Goal: Task Accomplishment & Management: Manage account settings

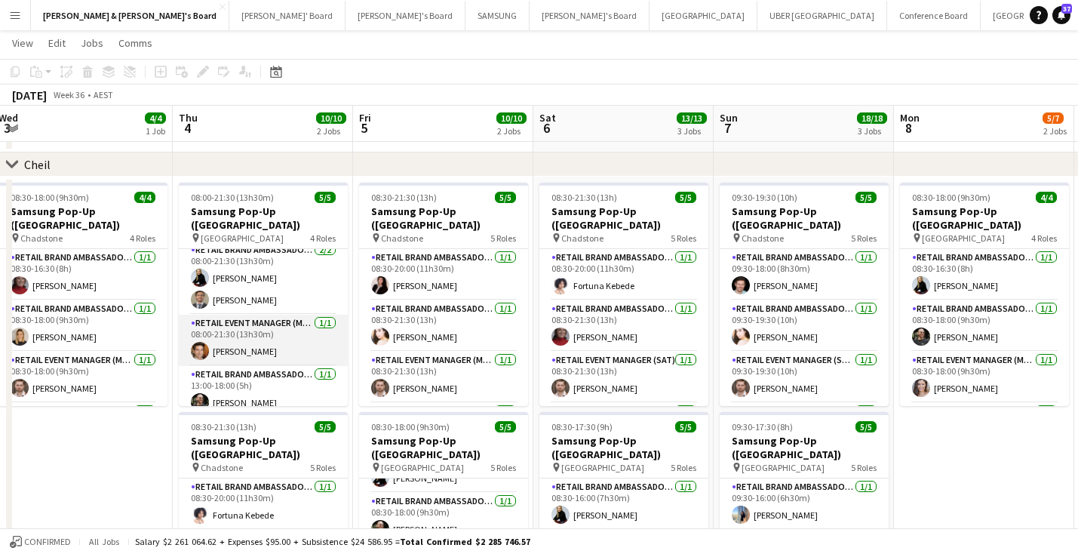
scroll to position [57, 0]
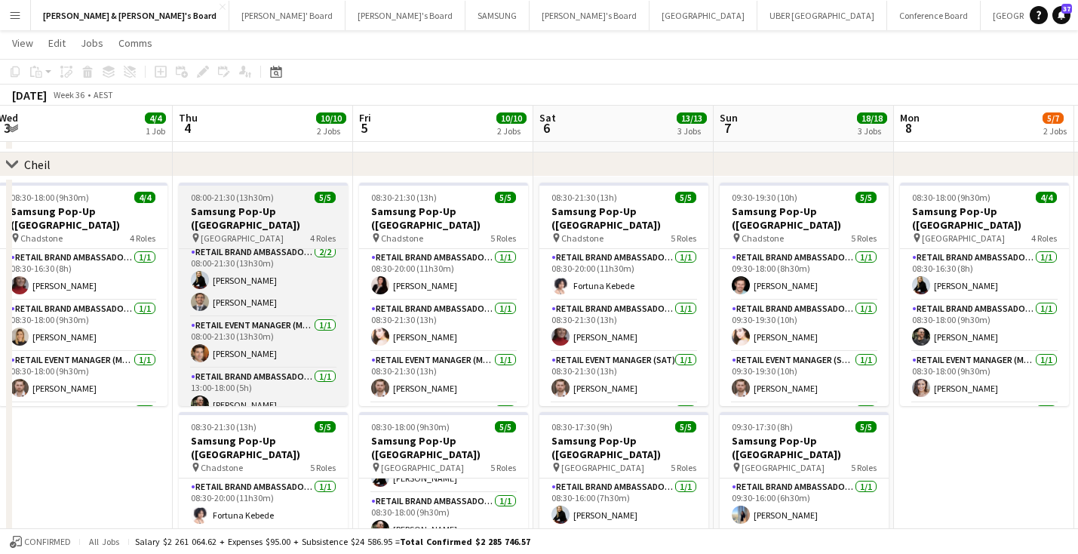
click at [258, 216] on h3 "Samsung Pop-Up ([GEOGRAPHIC_DATA])" at bounding box center [263, 217] width 169 height 27
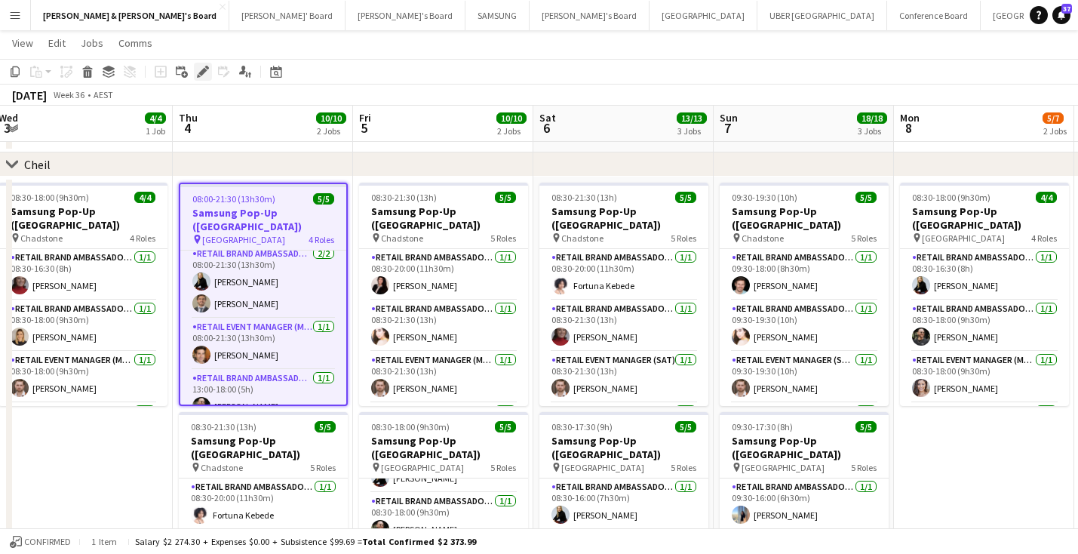
click at [201, 71] on icon "Edit" at bounding box center [203, 72] width 12 height 12
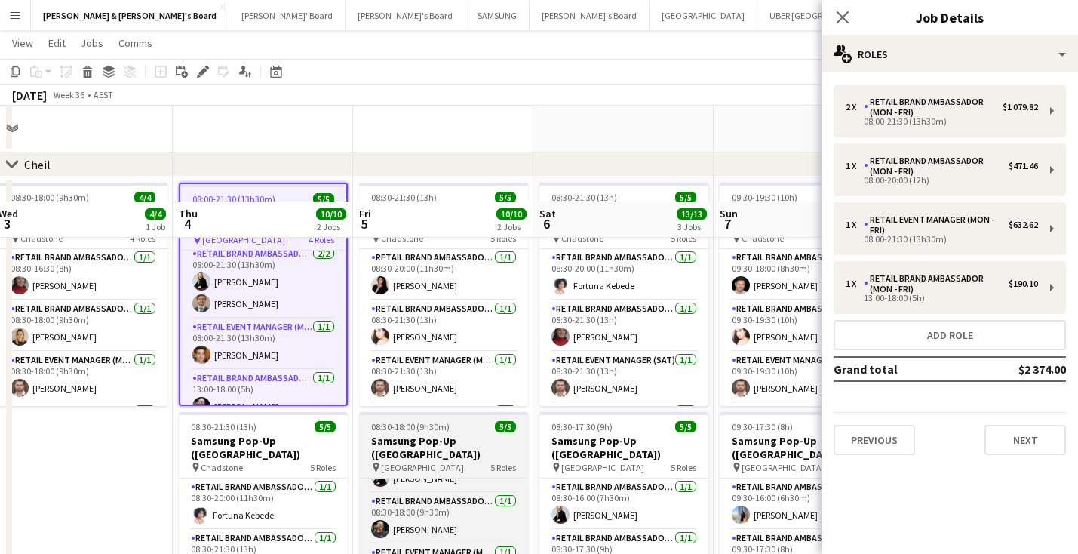
scroll to position [1313, 0]
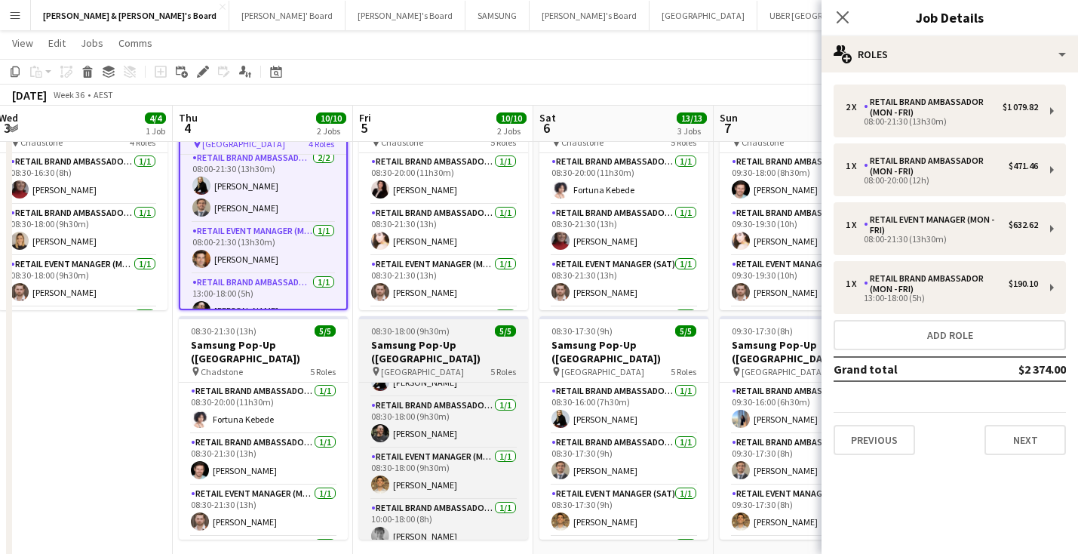
click at [448, 351] on h3 "Samsung Pop-Up ([GEOGRAPHIC_DATA])" at bounding box center [443, 351] width 169 height 27
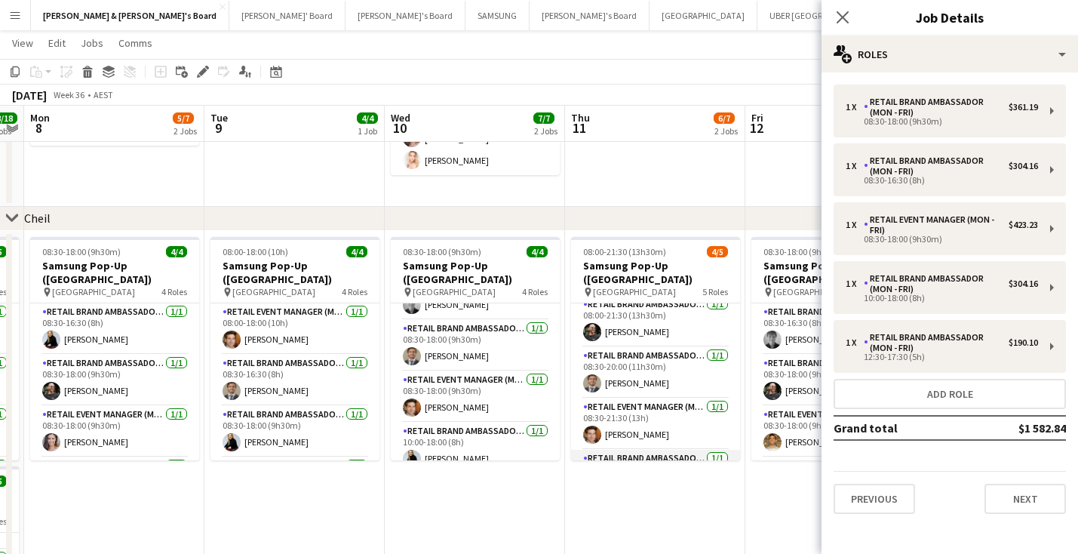
scroll to position [7, 0]
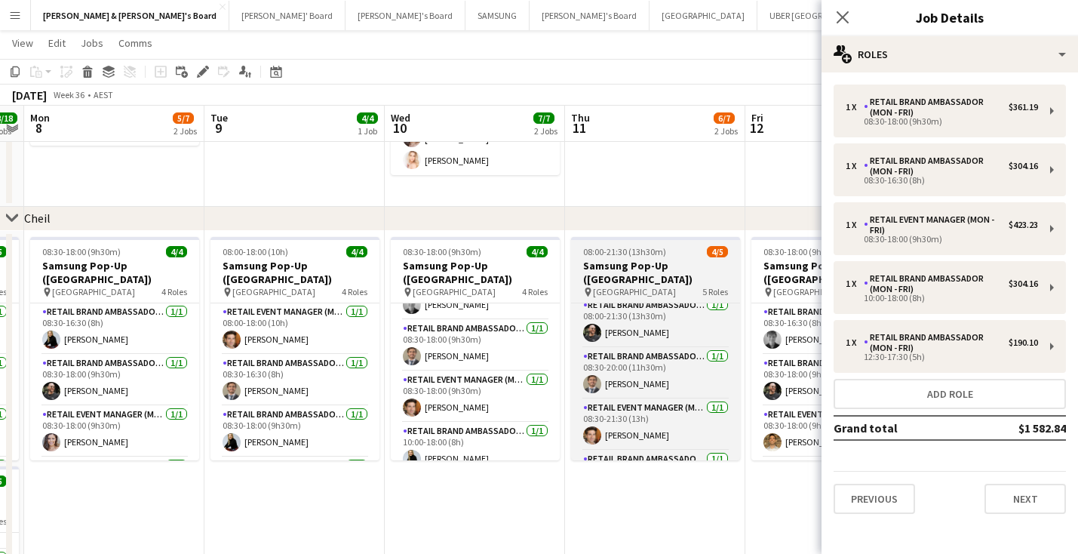
click at [646, 267] on h3 "Samsung Pop-Up ([GEOGRAPHIC_DATA])" at bounding box center [655, 272] width 169 height 27
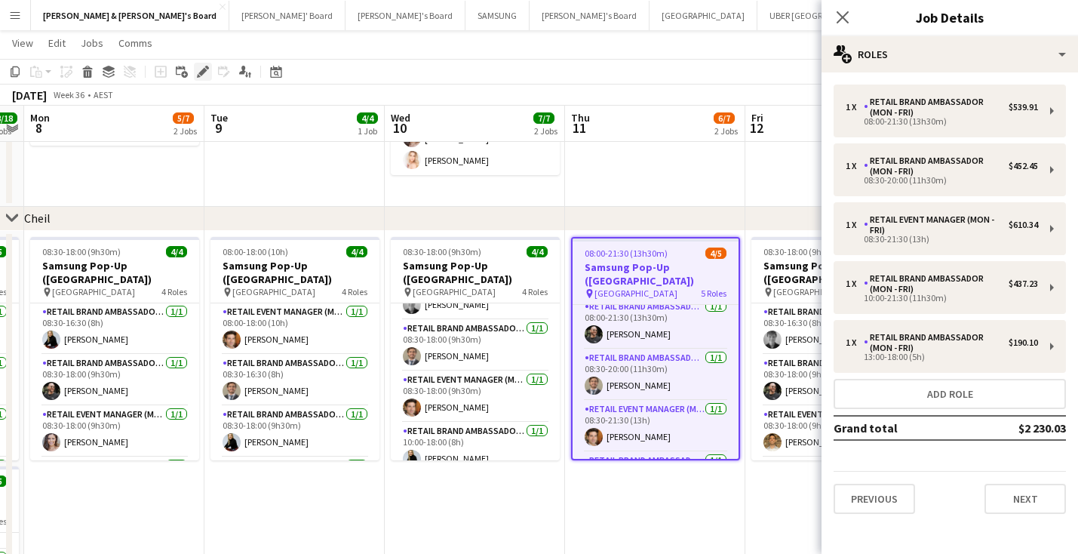
click at [204, 69] on icon at bounding box center [202, 72] width 8 height 8
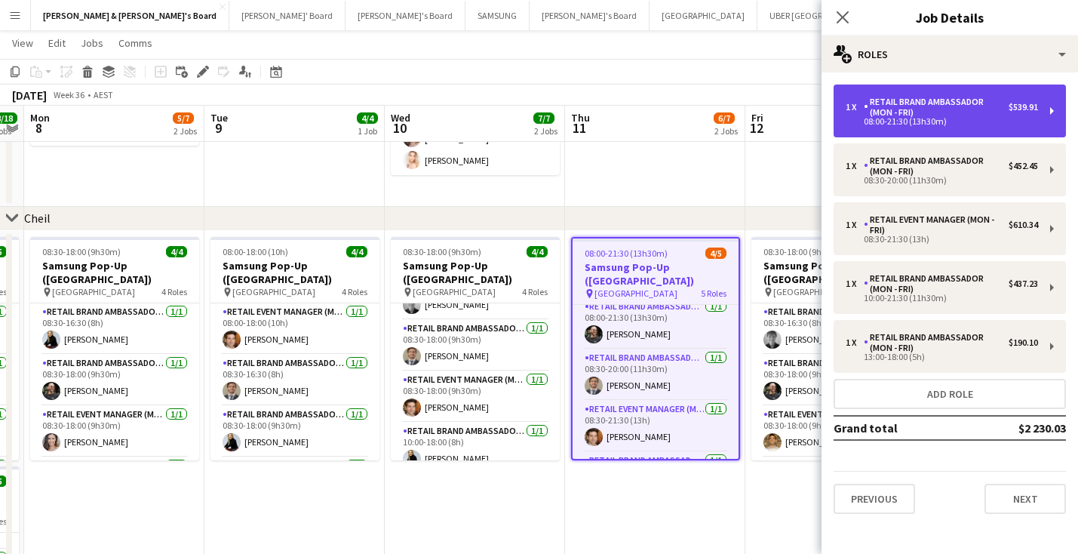
click at [913, 121] on div "08:00-21:30 (13h30m)" at bounding box center [942, 122] width 192 height 8
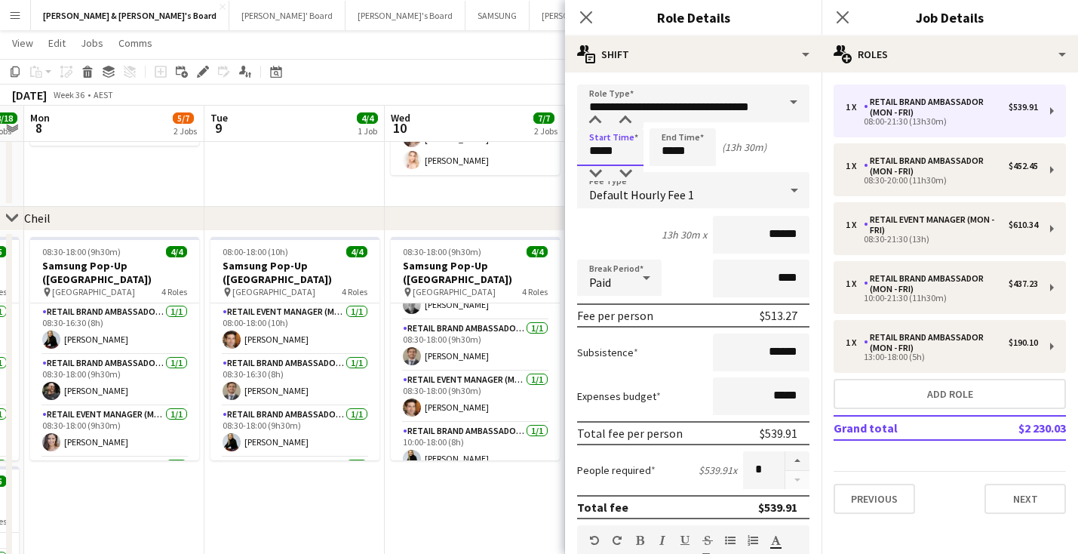
click at [606, 155] on input "*****" at bounding box center [610, 147] width 66 height 38
click at [625, 120] on div at bounding box center [625, 120] width 30 height 15
type input "*****"
click at [625, 120] on div at bounding box center [625, 120] width 30 height 15
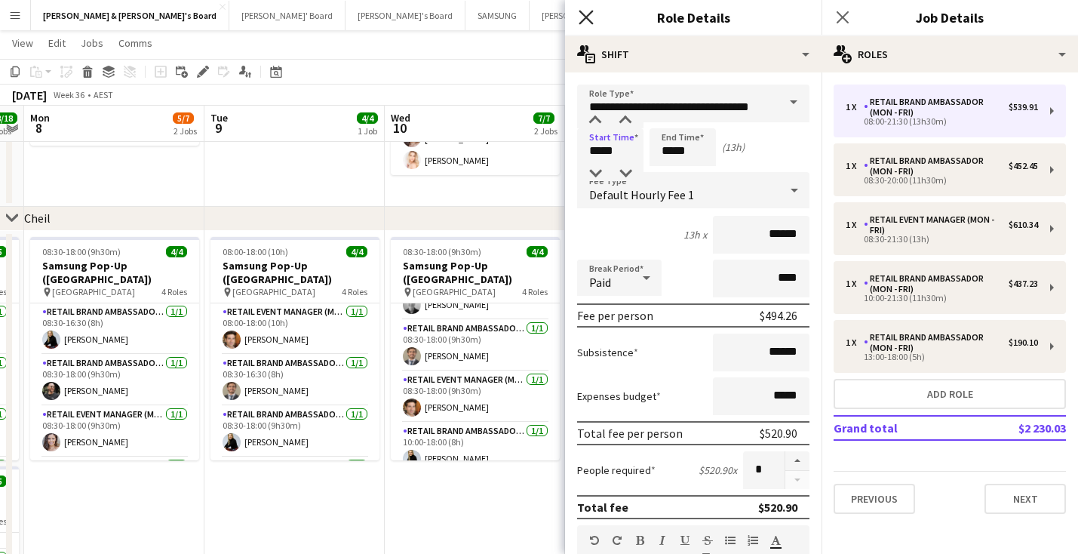
click at [587, 16] on icon at bounding box center [586, 17] width 14 height 14
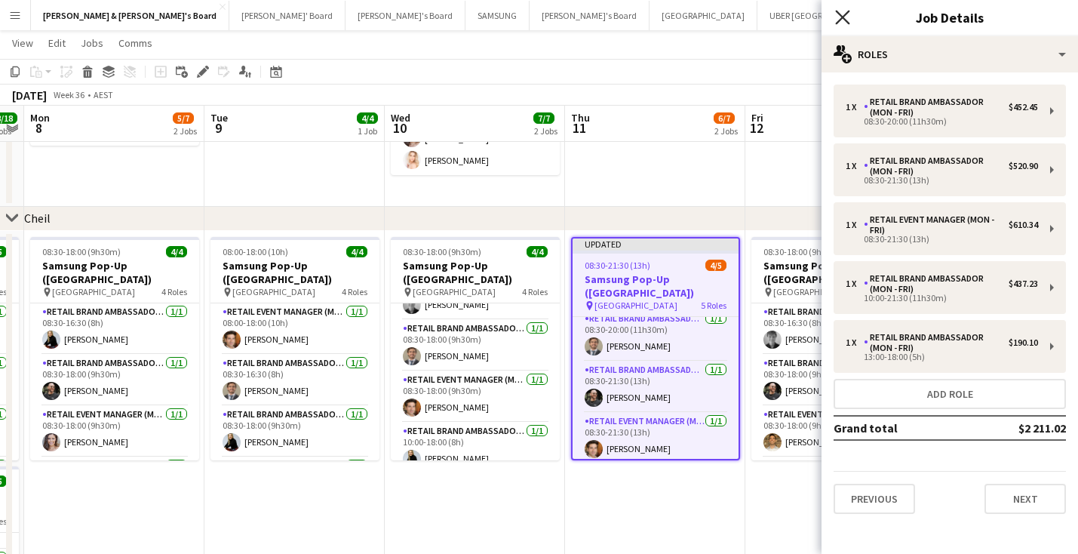
click at [848, 17] on icon "Close pop-in" at bounding box center [842, 17] width 14 height 14
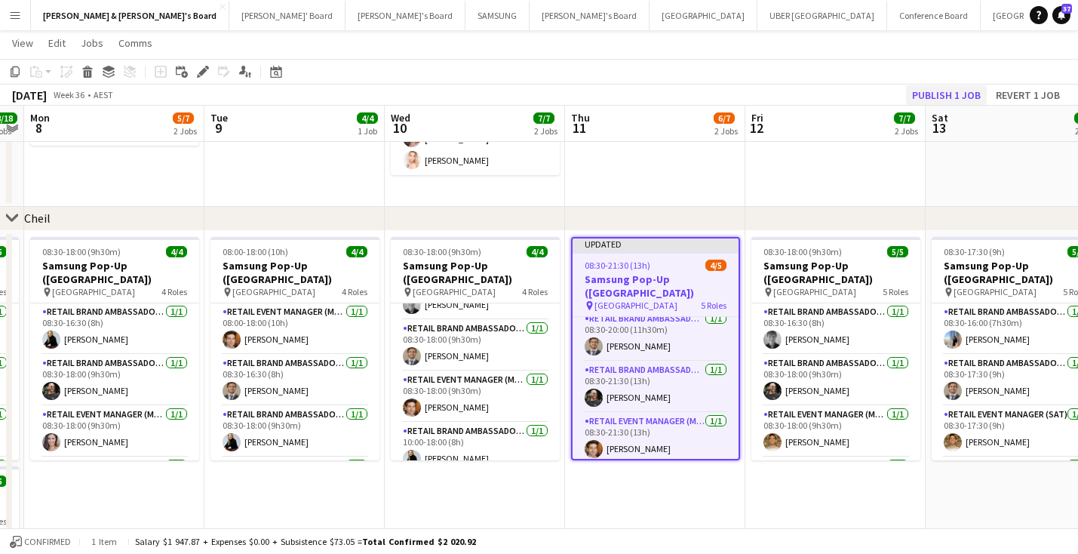
click at [926, 89] on button "Publish 1 job" at bounding box center [946, 95] width 81 height 20
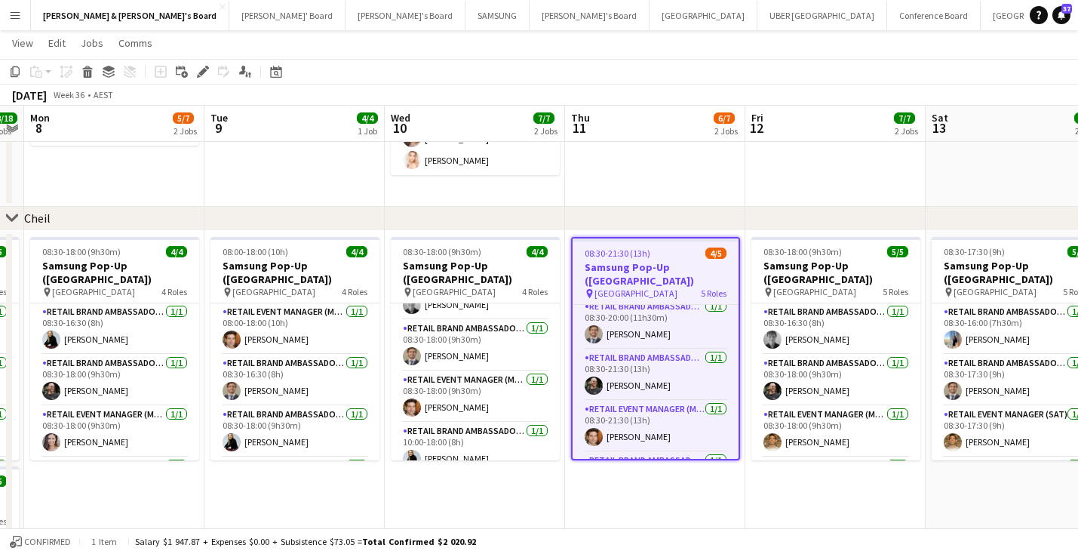
click at [649, 287] on div "pin [GEOGRAPHIC_DATA] 5 Roles" at bounding box center [656, 293] width 166 height 12
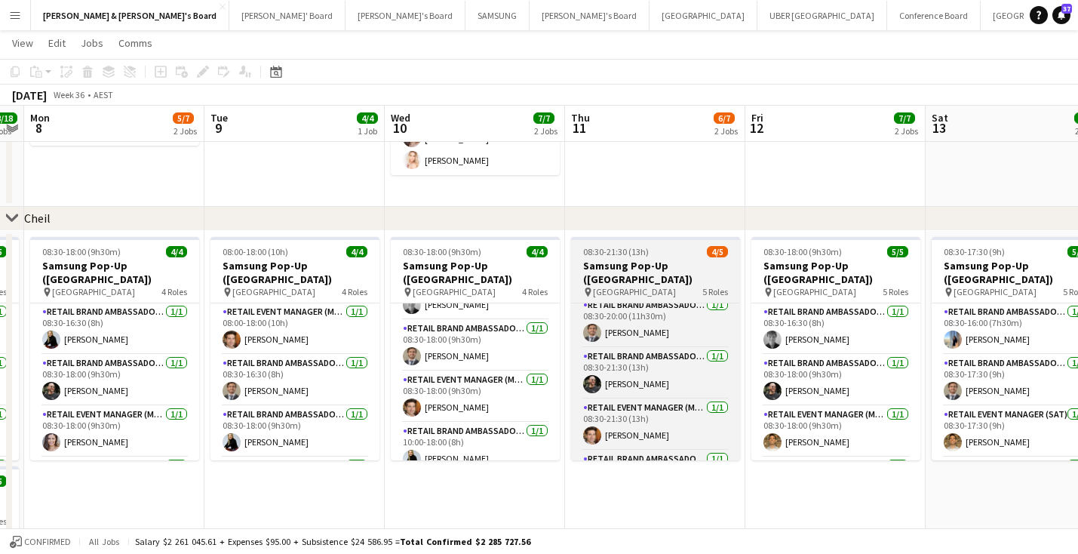
click at [649, 286] on div "pin [GEOGRAPHIC_DATA] 5 Roles" at bounding box center [655, 292] width 169 height 12
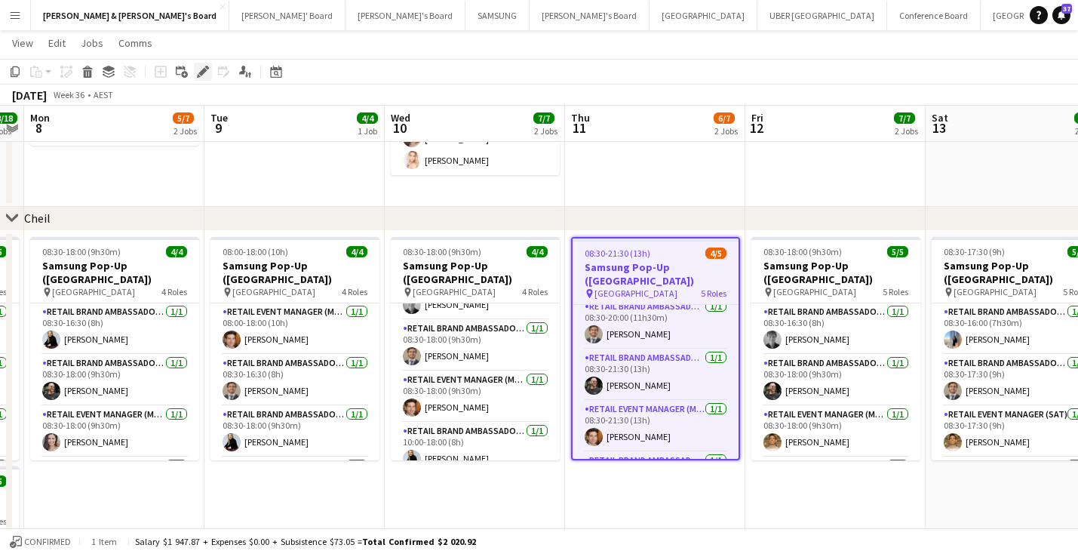
click at [204, 75] on icon "Edit" at bounding box center [203, 72] width 12 height 12
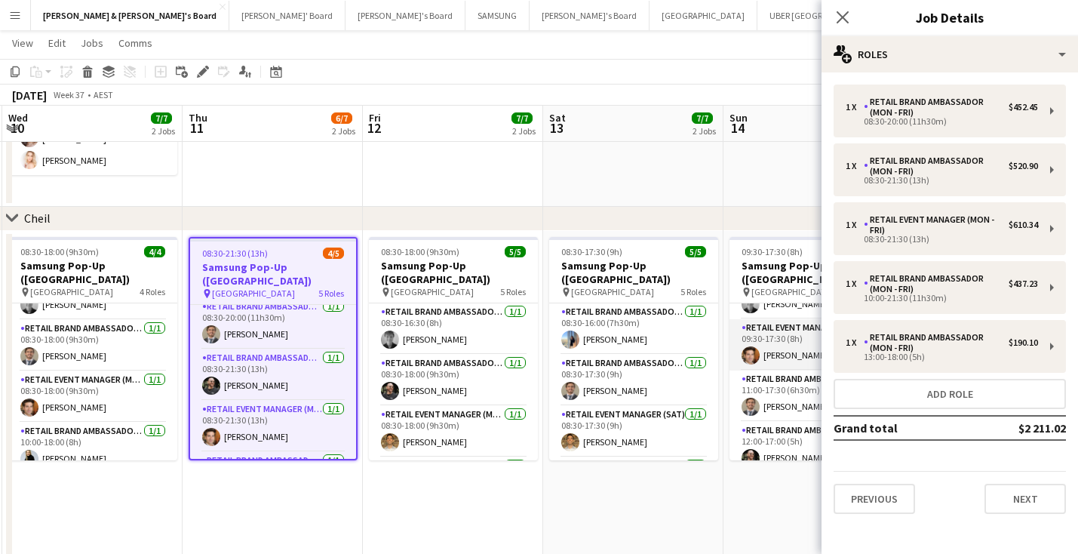
scroll to position [86, 0]
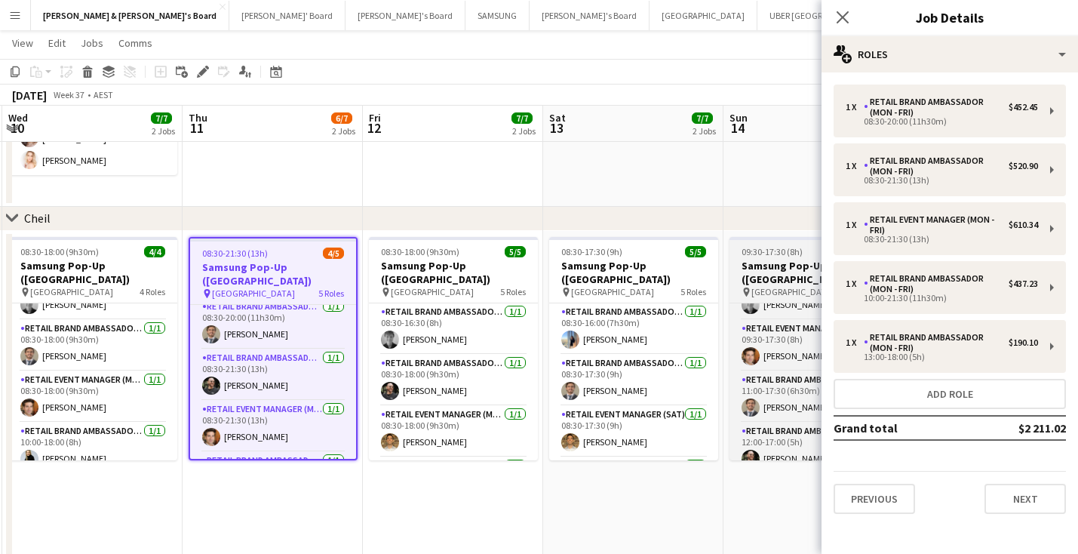
click at [762, 259] on h3 "Samsung Pop-Up ([GEOGRAPHIC_DATA])" at bounding box center [813, 272] width 169 height 27
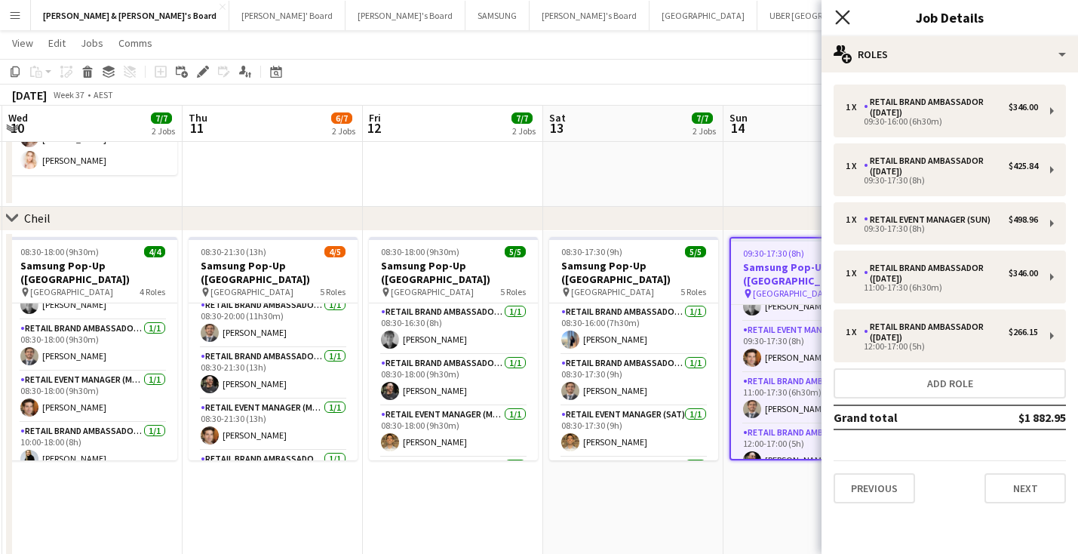
click at [843, 17] on icon at bounding box center [842, 17] width 14 height 14
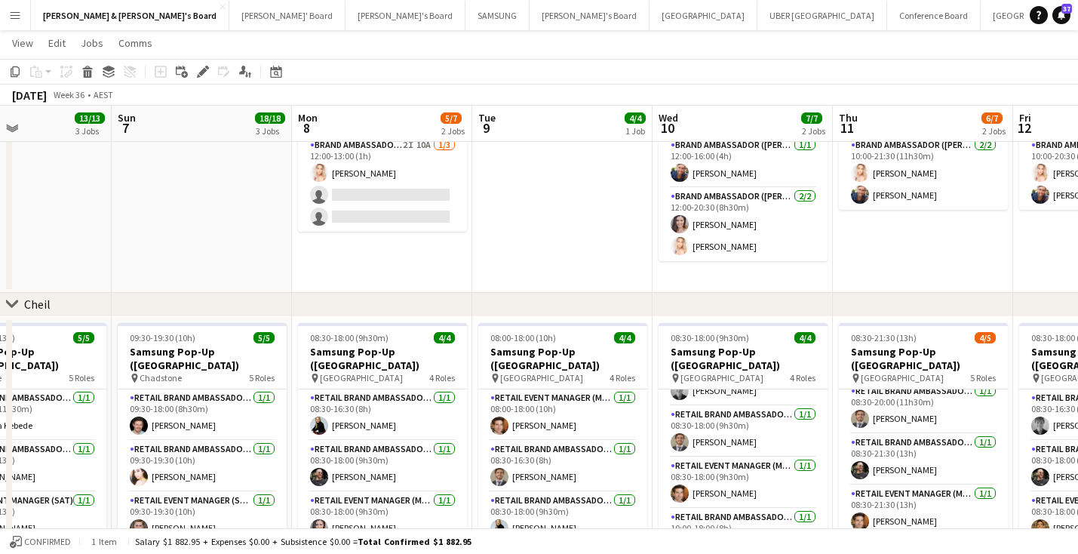
scroll to position [1167, 0]
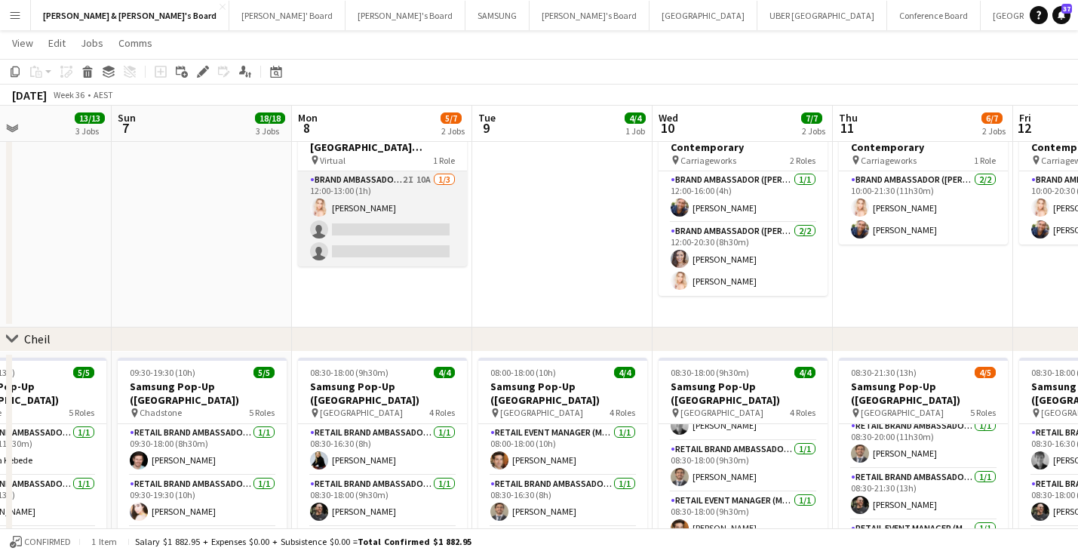
click at [398, 234] on app-card-role "Brand Ambassador (Mon - Fri) 2I 10A [DATE] 12:00-13:00 (1h) [PERSON_NAME] singl…" at bounding box center [382, 218] width 169 height 95
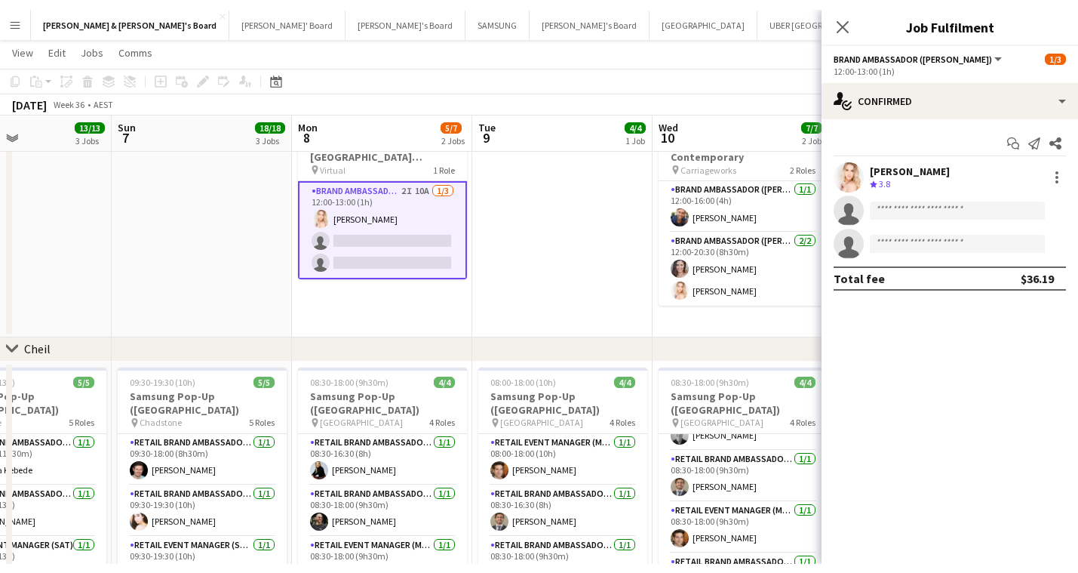
scroll to position [0, 430]
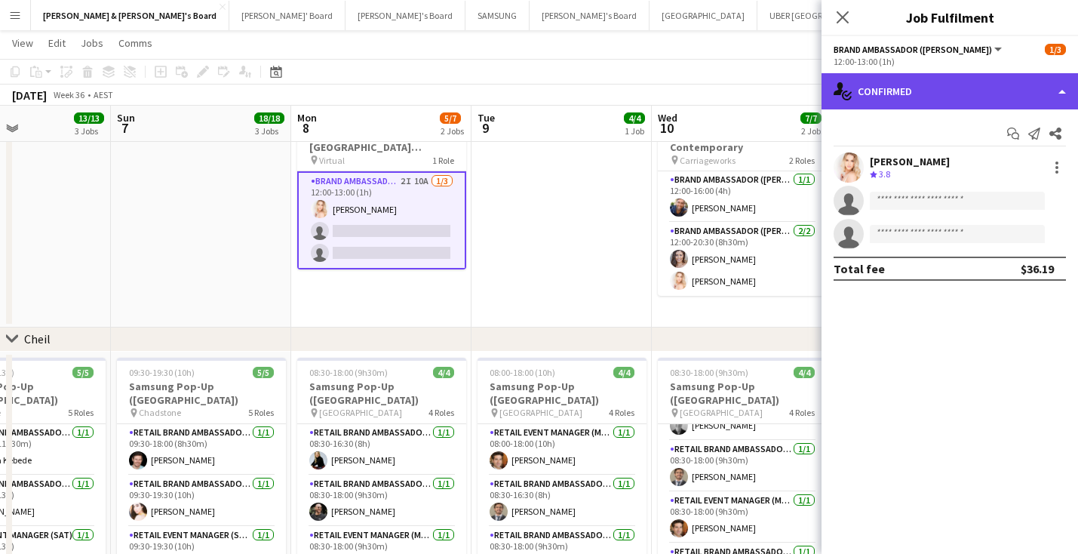
click at [888, 88] on div "single-neutral-actions-check-2 Confirmed" at bounding box center [949, 91] width 256 height 36
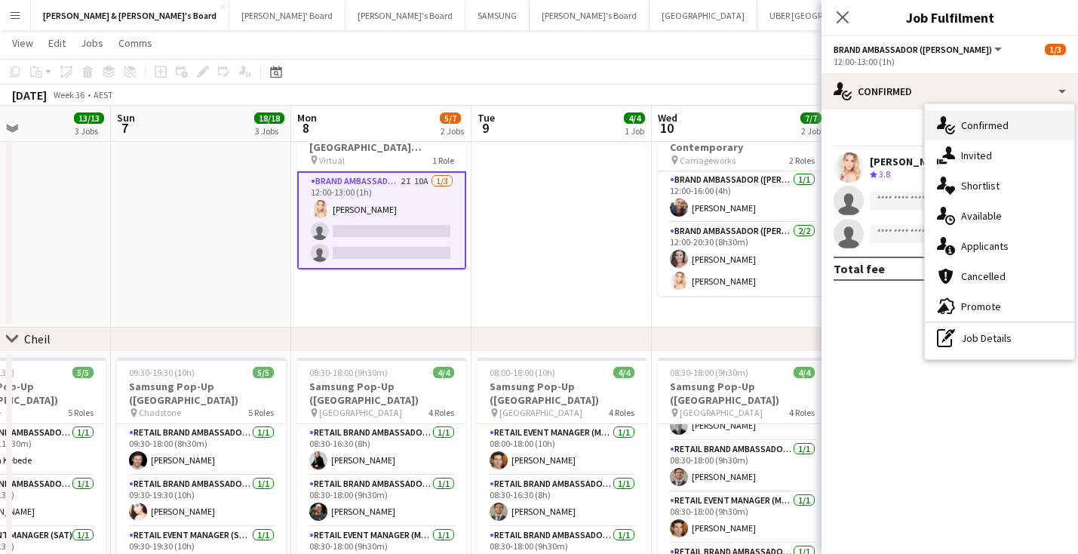
click at [968, 127] on div "single-neutral-actions-check-2 Confirmed" at bounding box center [999, 125] width 149 height 30
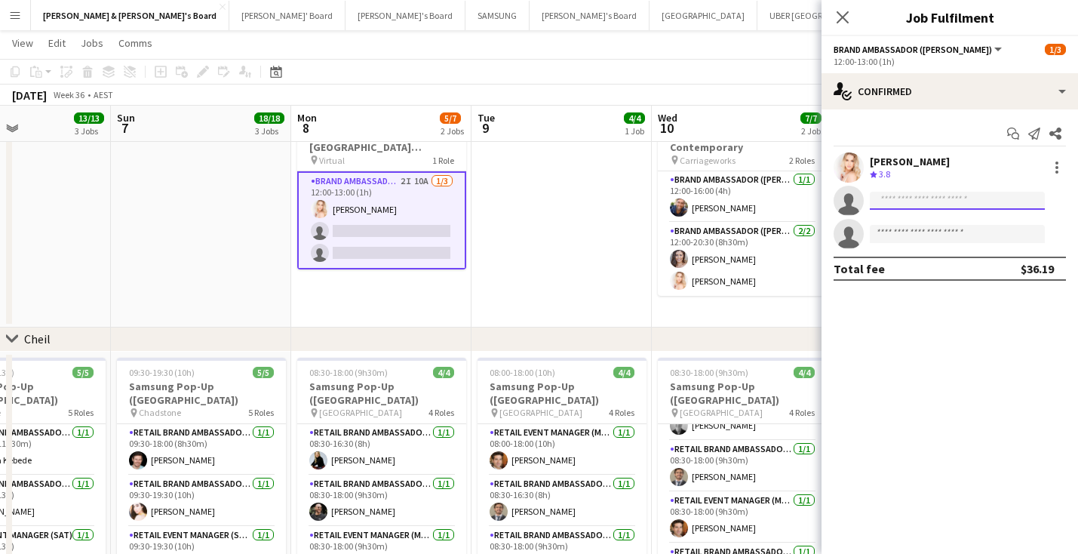
click at [894, 200] on input at bounding box center [957, 201] width 175 height 18
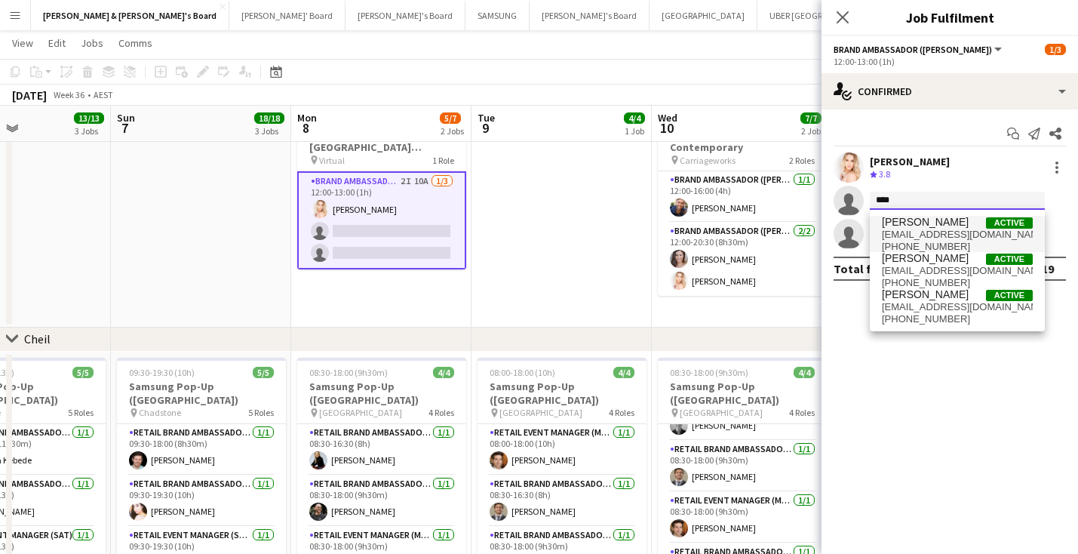
type input "****"
drag, startPoint x: 913, startPoint y: 225, endPoint x: 937, endPoint y: 269, distance: 50.6
click at [937, 269] on span "[EMAIL_ADDRESS][DOMAIN_NAME]" at bounding box center [957, 271] width 151 height 12
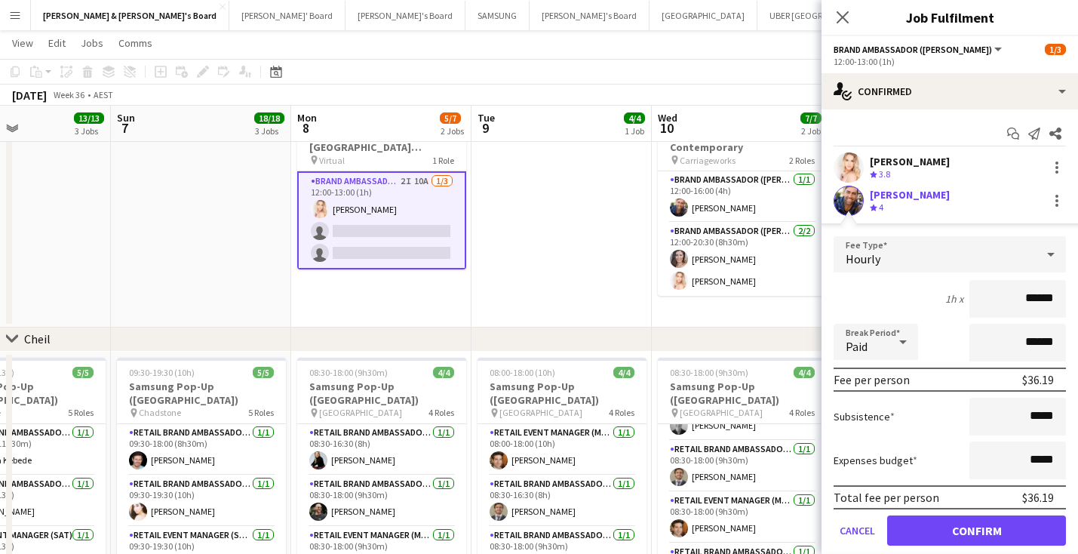
click at [1002, 522] on button "Confirm" at bounding box center [976, 530] width 179 height 30
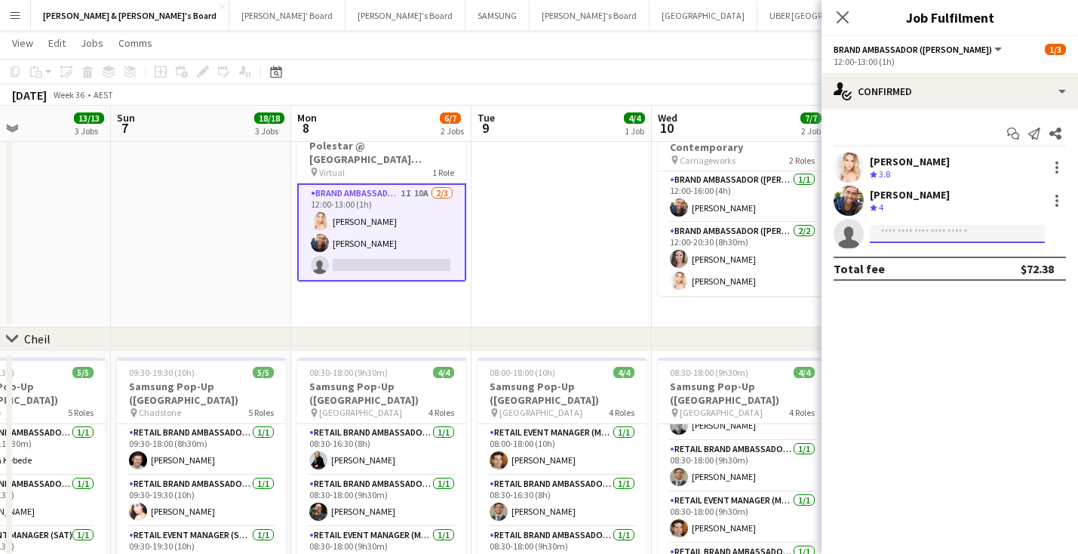
click at [894, 235] on input at bounding box center [957, 234] width 175 height 18
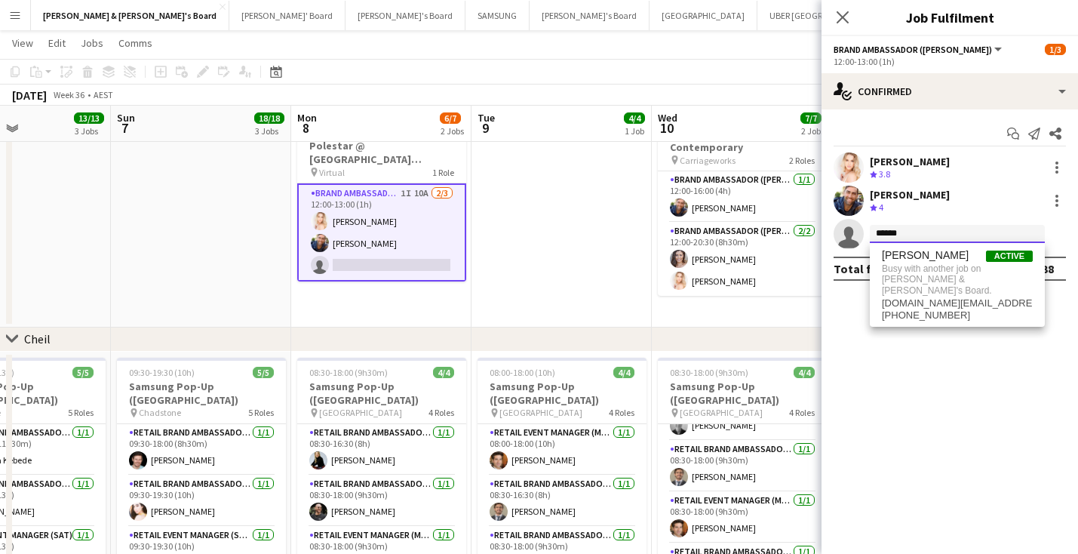
type input "******"
drag, startPoint x: 894, startPoint y: 235, endPoint x: 843, endPoint y: 21, distance: 220.1
click at [843, 21] on icon "Close pop-in" at bounding box center [842, 17] width 14 height 14
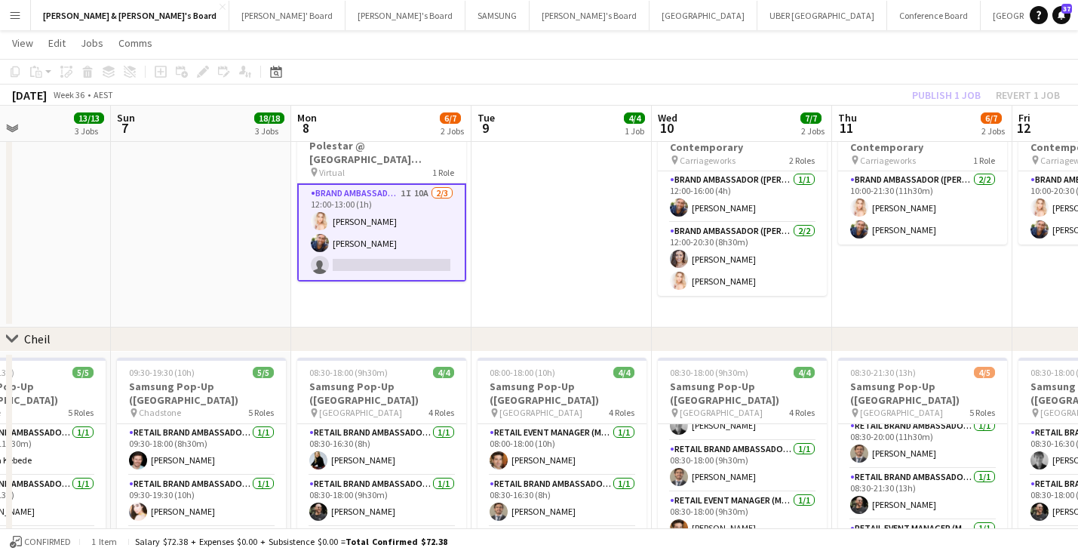
click at [913, 73] on app-toolbar "Copy Paste Paste Command V Paste with crew Command Shift V Paste linked Job [GE…" at bounding box center [539, 72] width 1078 height 26
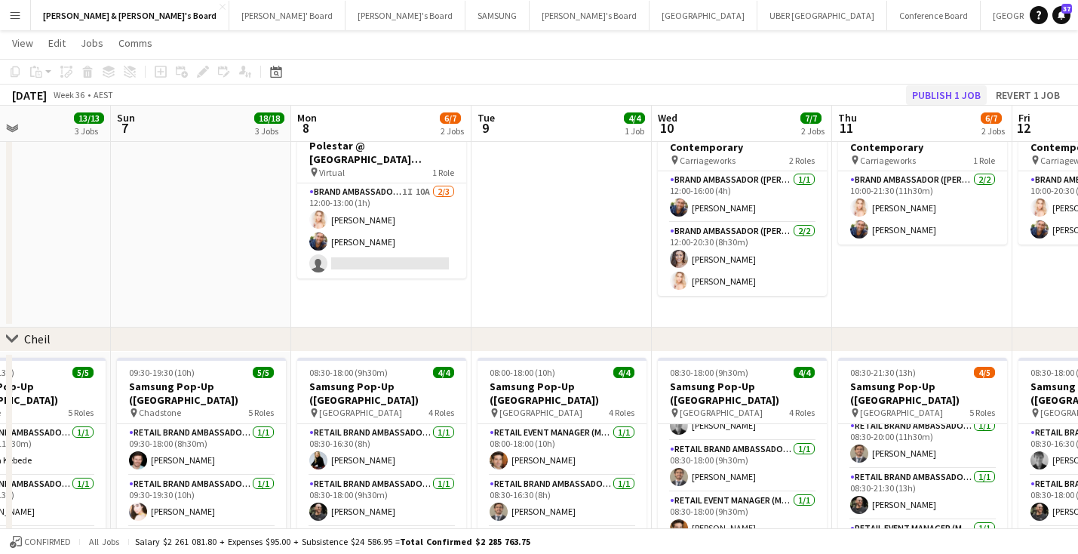
click at [932, 86] on button "Publish 1 job" at bounding box center [946, 95] width 81 height 20
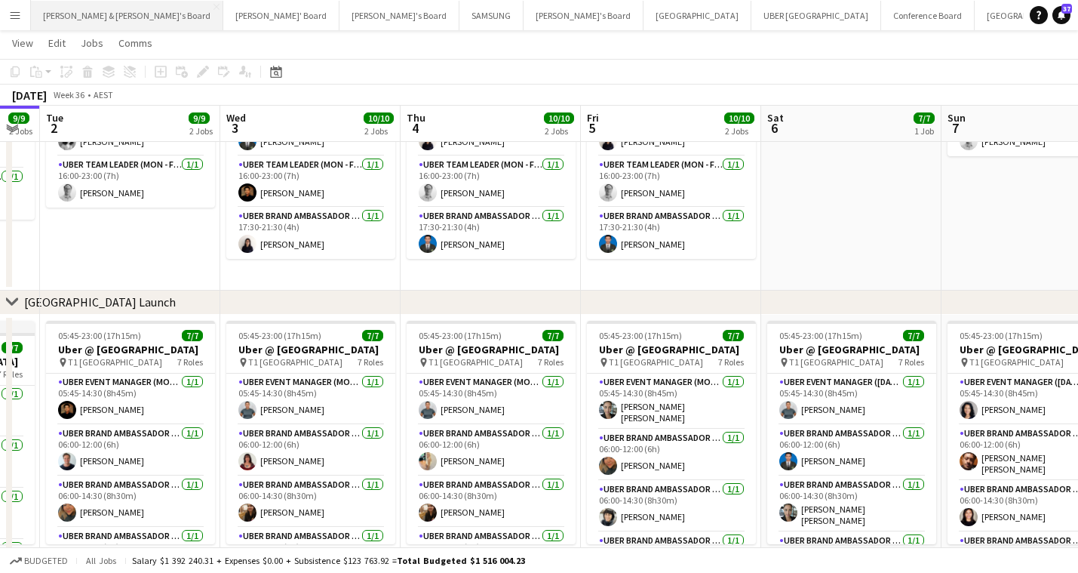
click at [97, 11] on button "[PERSON_NAME] & [PERSON_NAME]'s Board Close" at bounding box center [127, 15] width 192 height 29
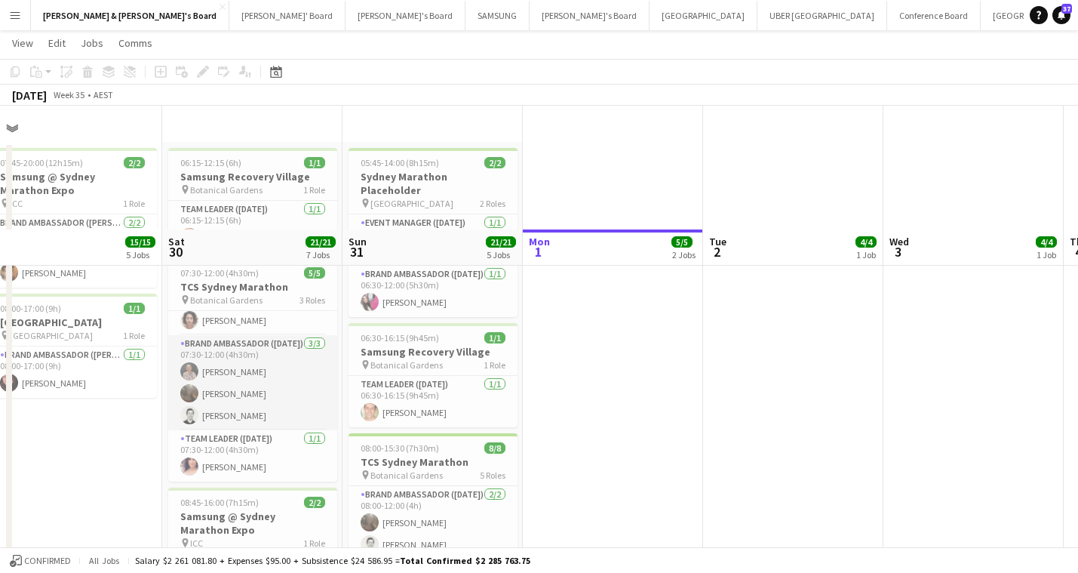
scroll to position [175, 0]
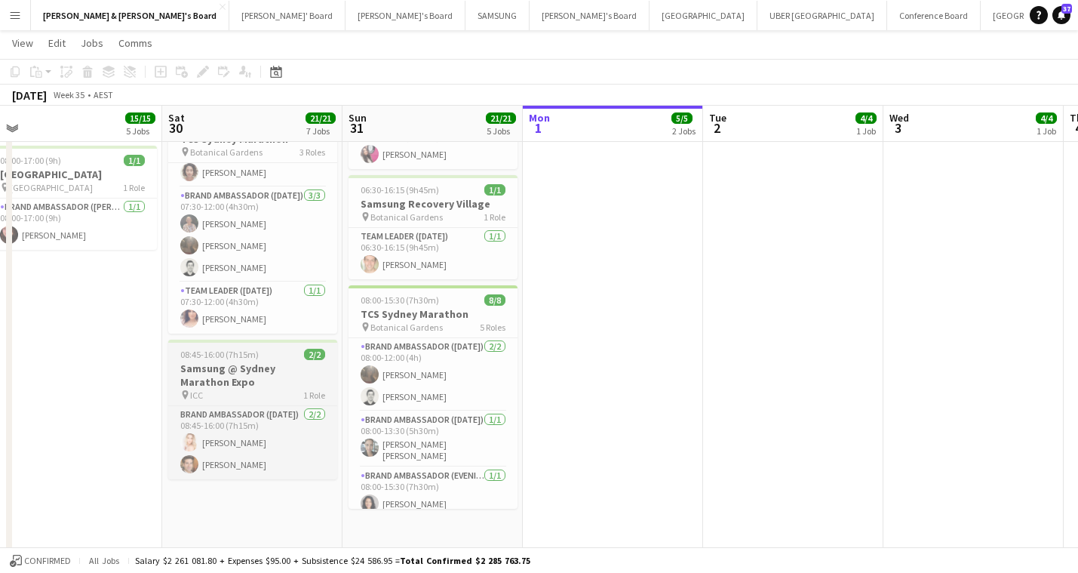
click at [271, 382] on h3 "Samsung @ Sydney Marathon Expo" at bounding box center [252, 374] width 169 height 27
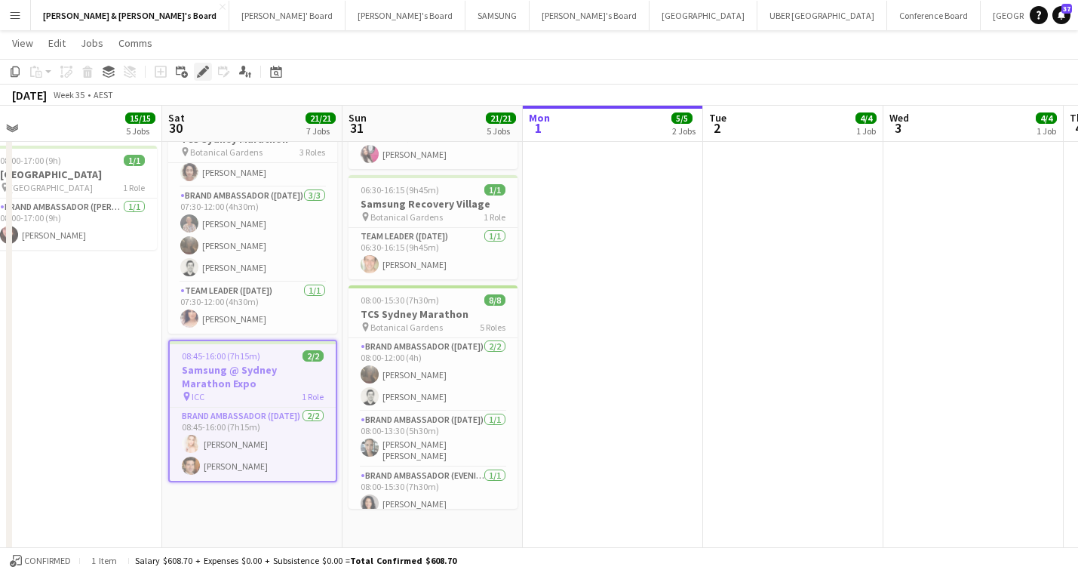
click at [204, 64] on div "Edit" at bounding box center [203, 72] width 18 height 18
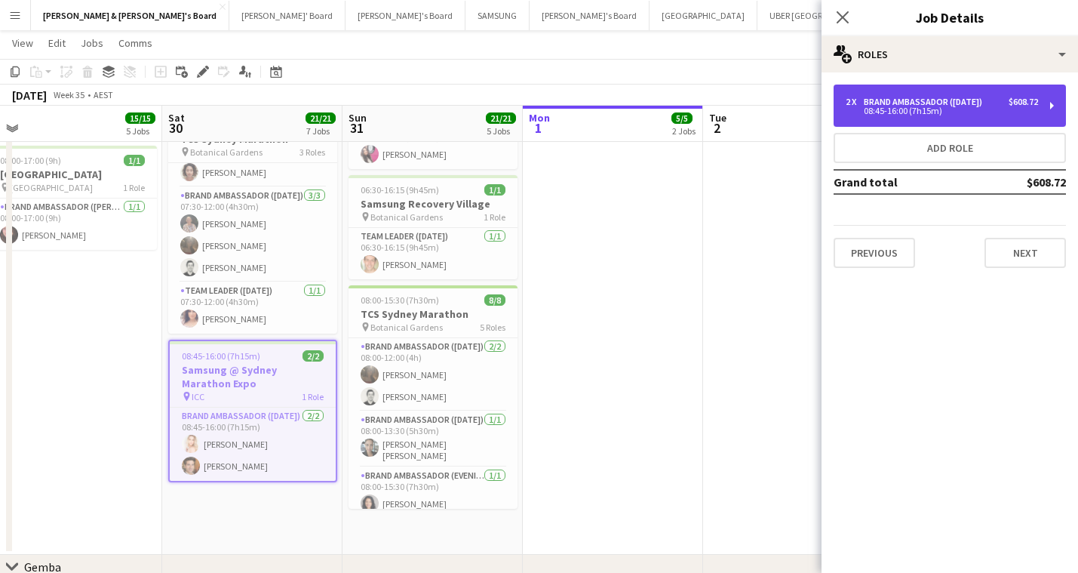
click at [913, 91] on div "2 x Brand Ambassador ([DATE]) $608.72 08:45-16:00 (7h15m)" at bounding box center [950, 105] width 232 height 42
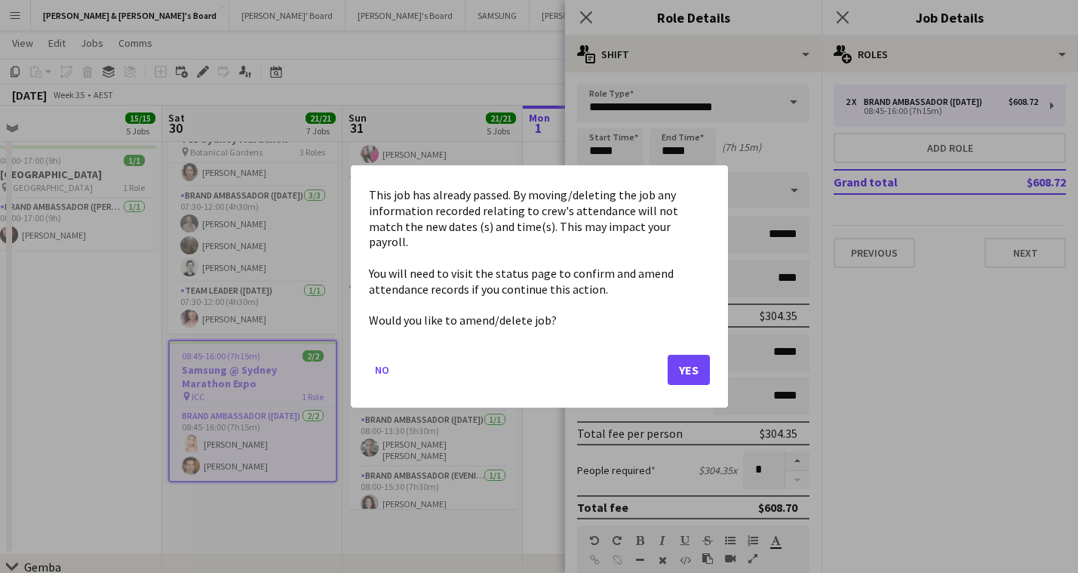
scroll to position [0, 0]
click at [692, 361] on button "Yes" at bounding box center [689, 370] width 42 height 30
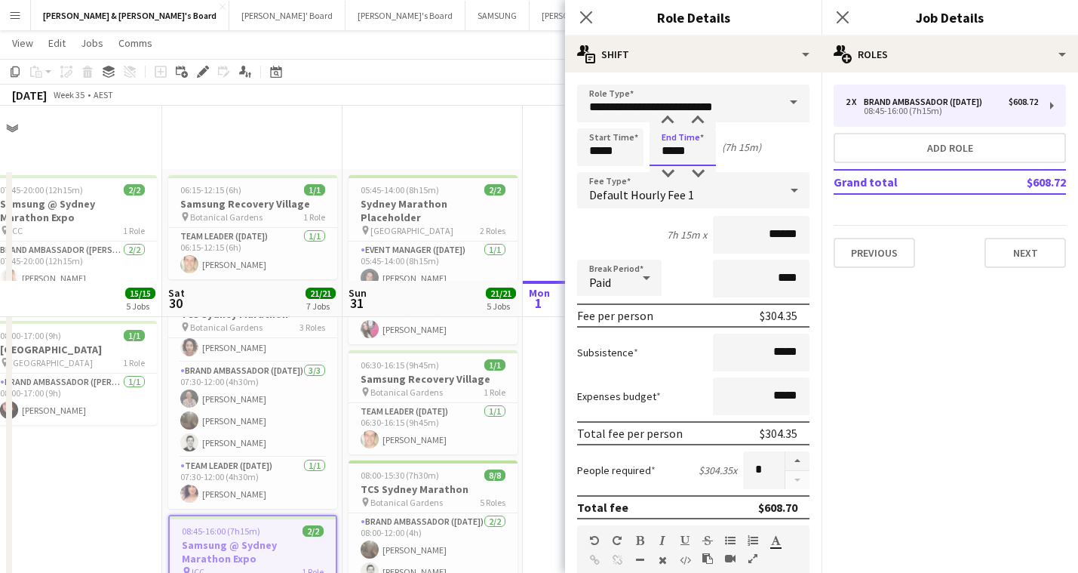
scroll to position [175, 0]
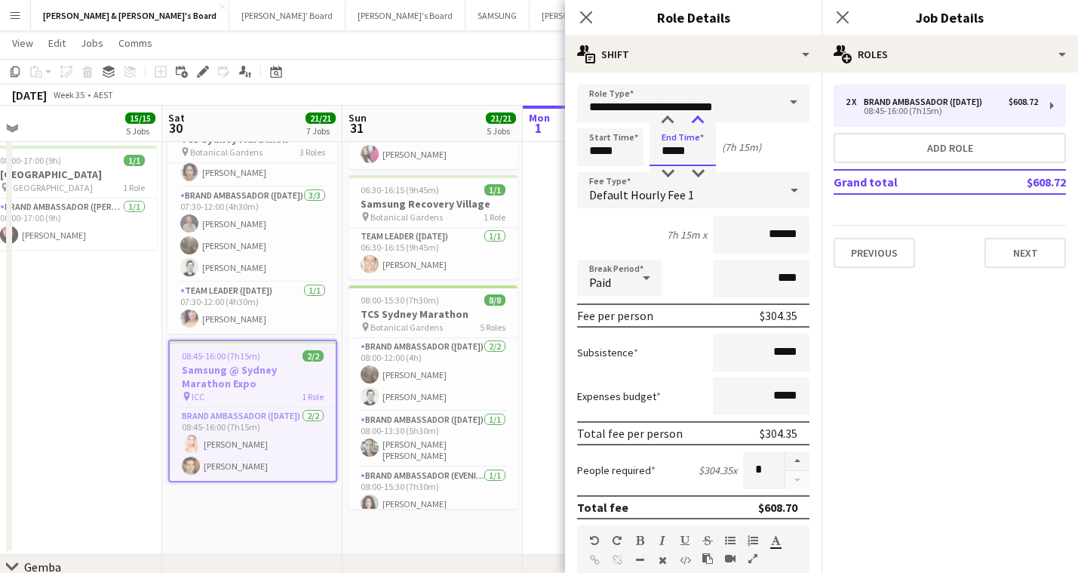
type input "*****"
click at [700, 117] on div at bounding box center [698, 120] width 30 height 15
click at [588, 12] on icon "Close pop-in" at bounding box center [586, 17] width 14 height 14
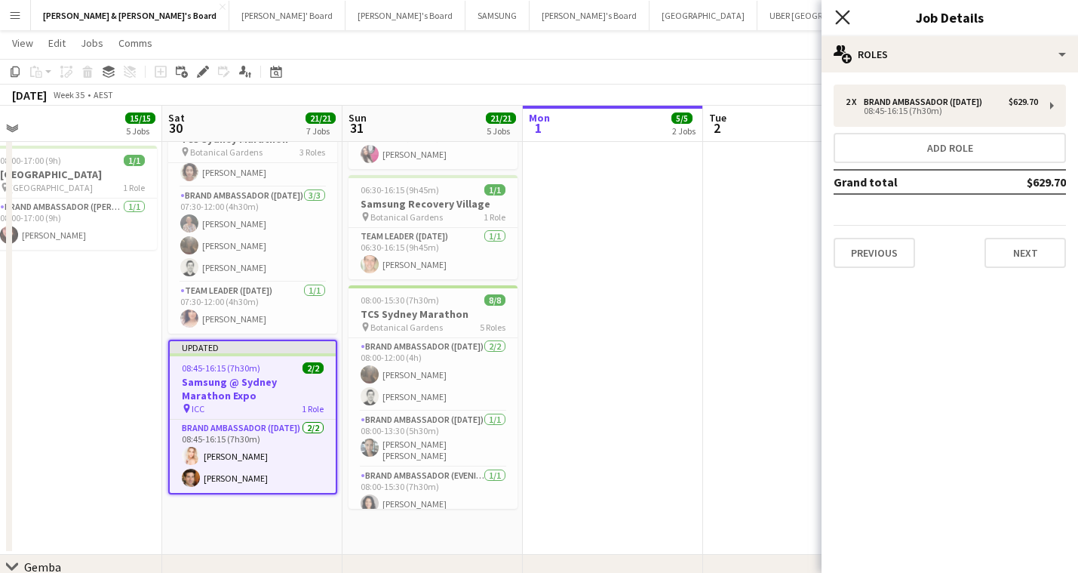
click at [845, 14] on icon at bounding box center [842, 17] width 14 height 14
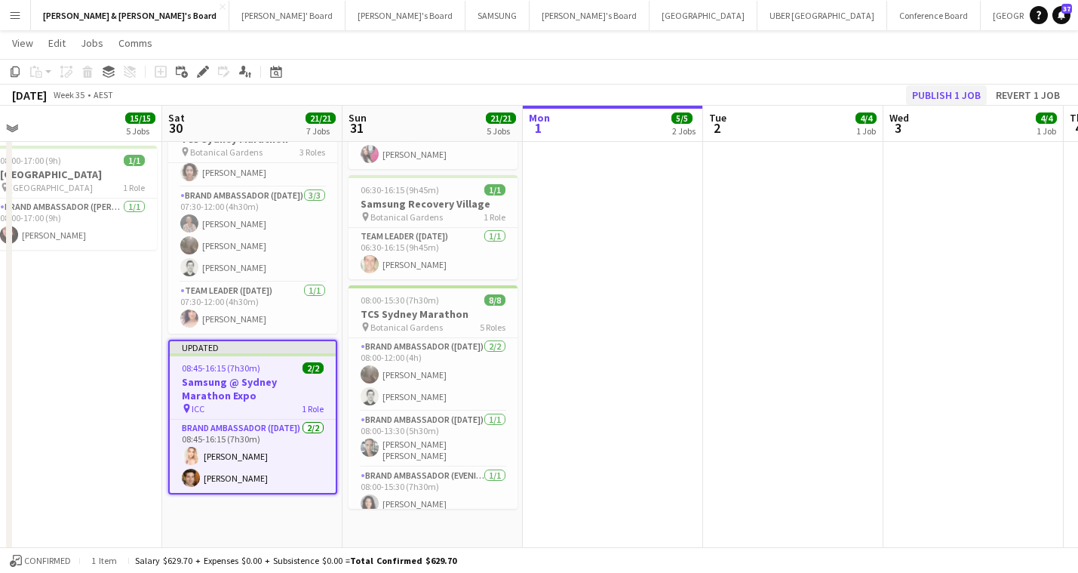
click at [936, 94] on button "Publish 1 job" at bounding box center [946, 95] width 81 height 20
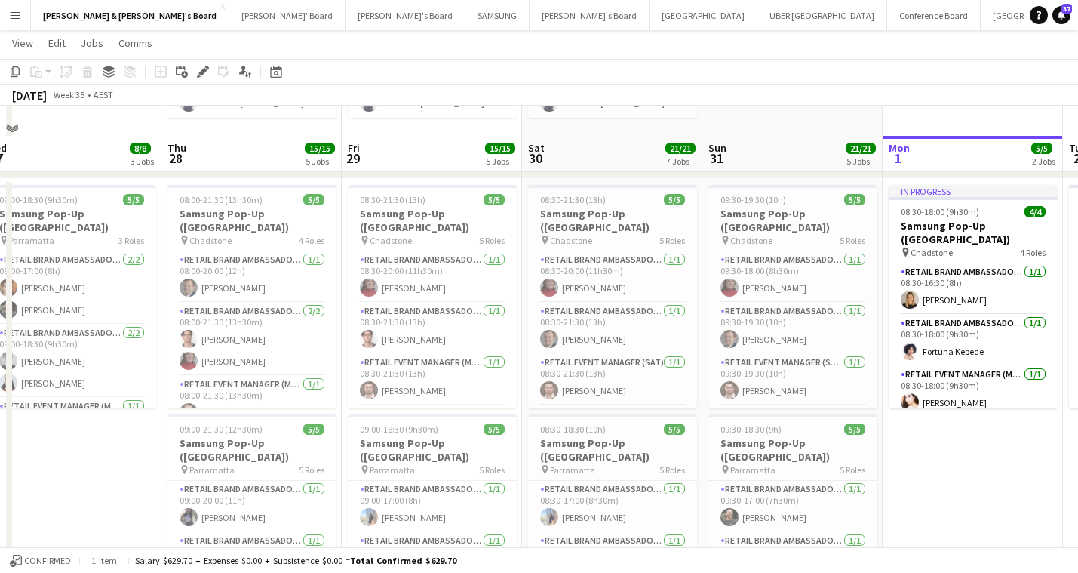
scroll to position [1224, 0]
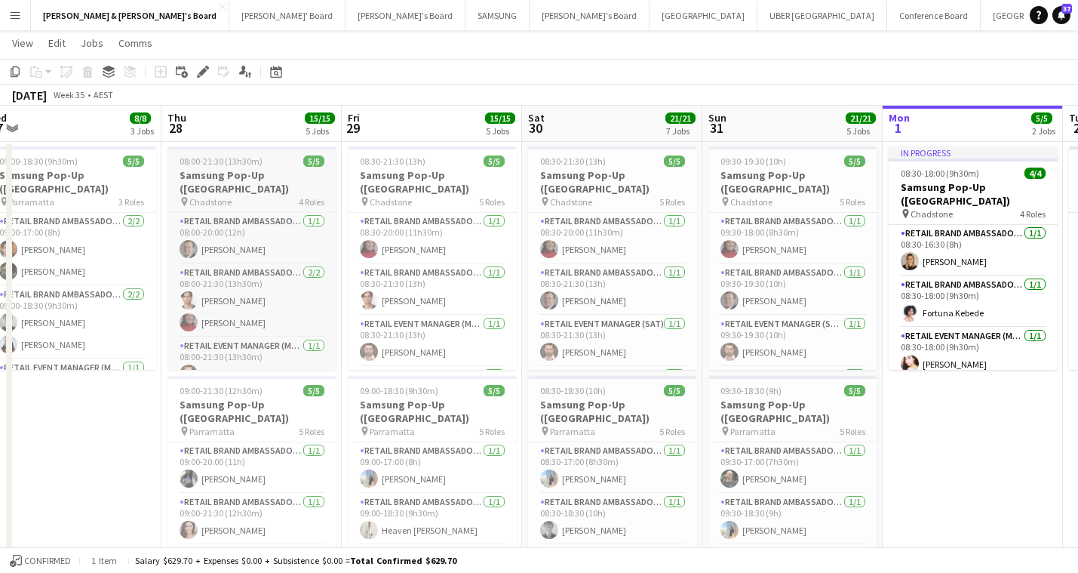
click at [244, 187] on h3 "Samsung Pop-Up ([GEOGRAPHIC_DATA])" at bounding box center [251, 181] width 169 height 27
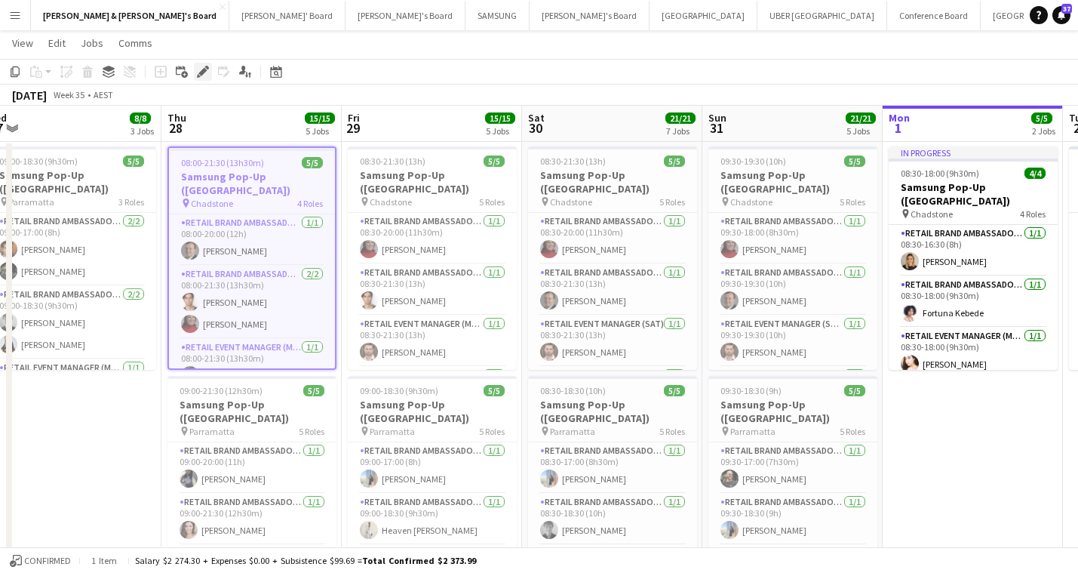
click at [200, 69] on icon "Edit" at bounding box center [203, 72] width 12 height 12
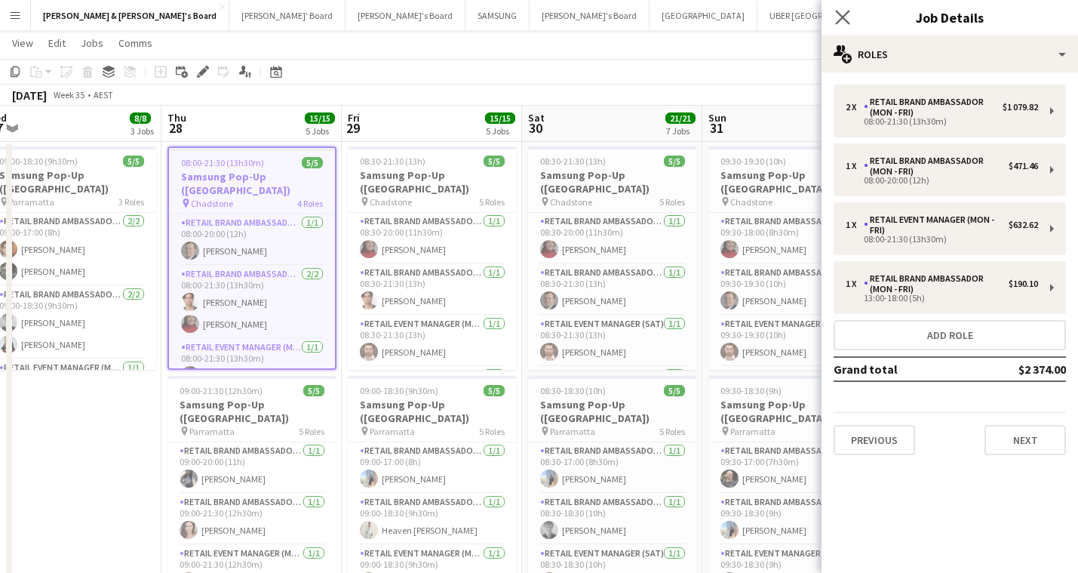
click at [839, 10] on app-icon "Close pop-in" at bounding box center [843, 18] width 22 height 22
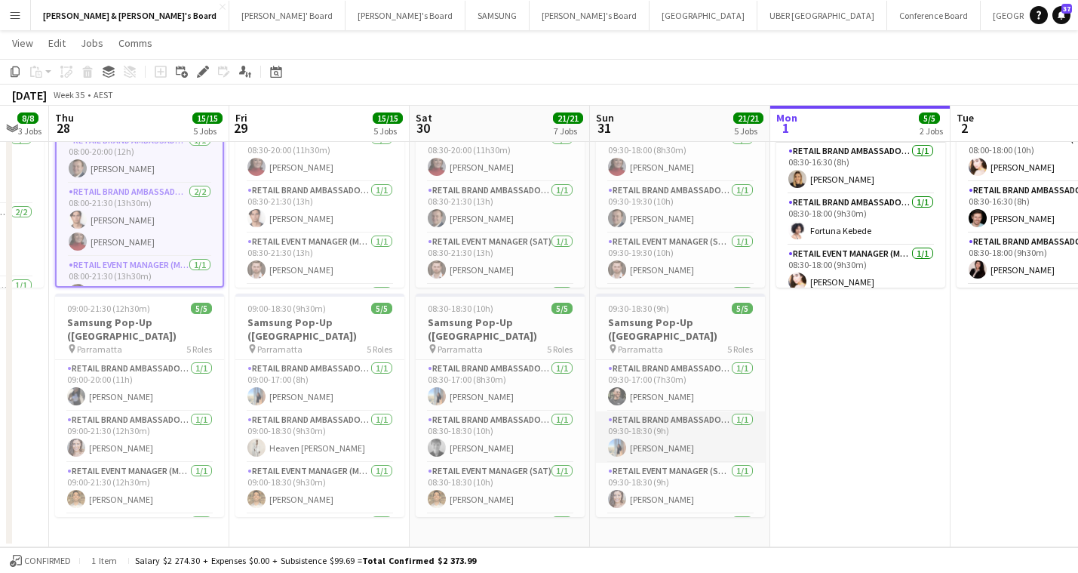
scroll to position [27, 0]
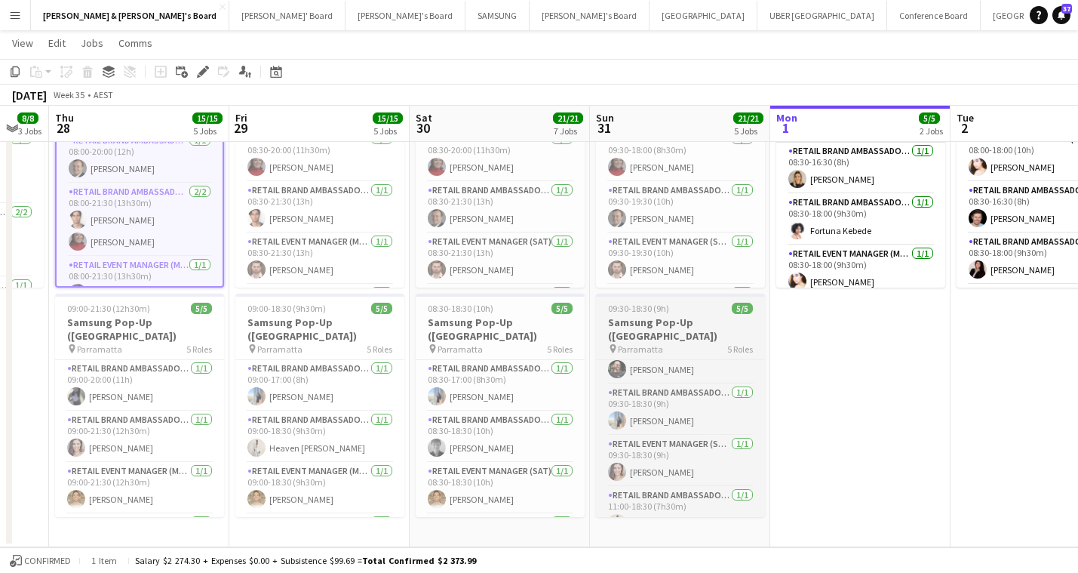
click at [686, 322] on h3 "Samsung Pop-Up ([GEOGRAPHIC_DATA])" at bounding box center [680, 328] width 169 height 27
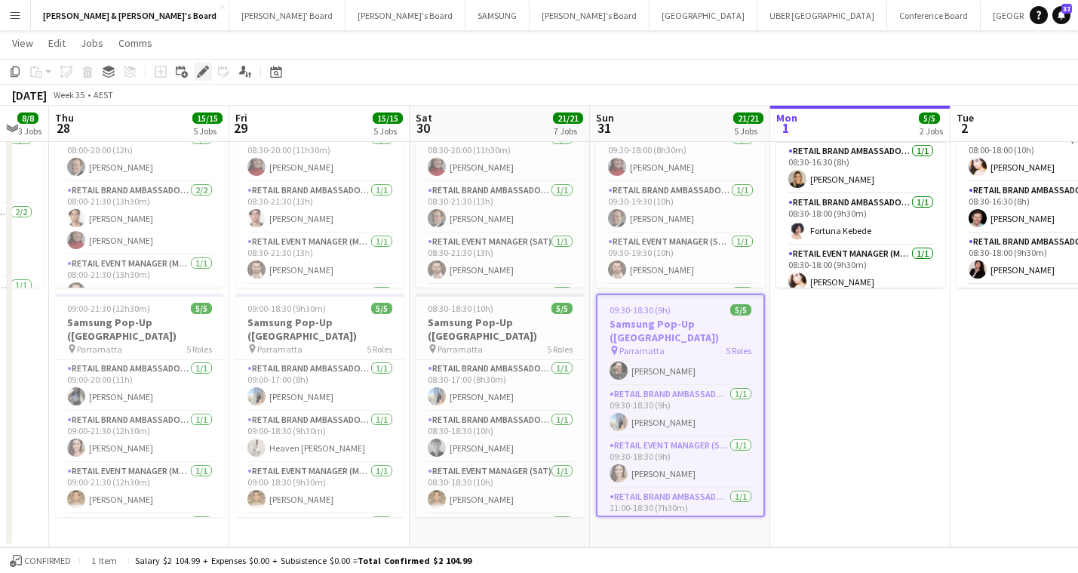
click at [203, 69] on icon at bounding box center [202, 72] width 8 height 8
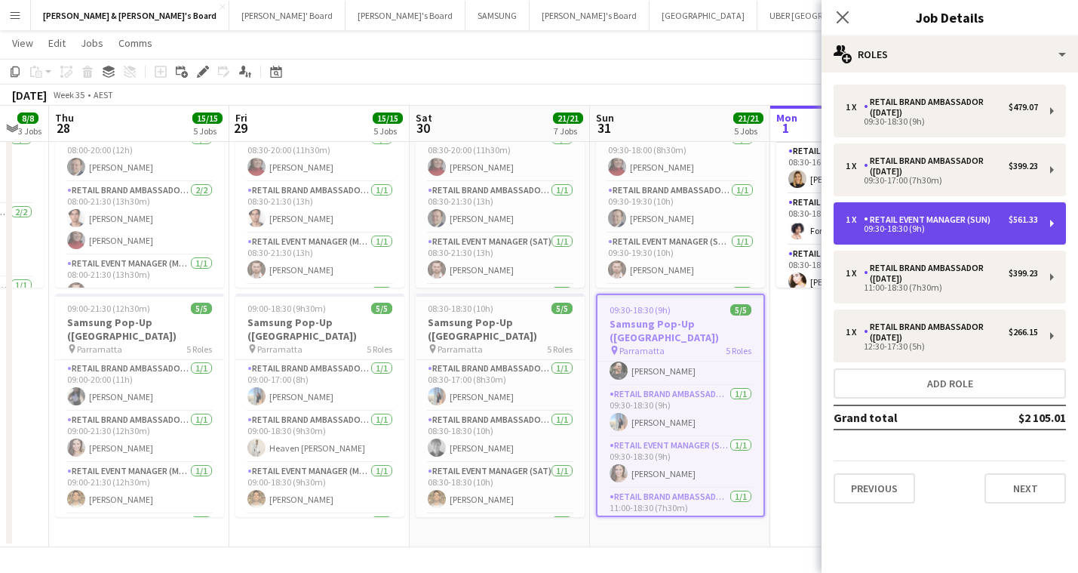
click at [921, 224] on div "RETAIL Event Manager (Sun)" at bounding box center [930, 219] width 133 height 11
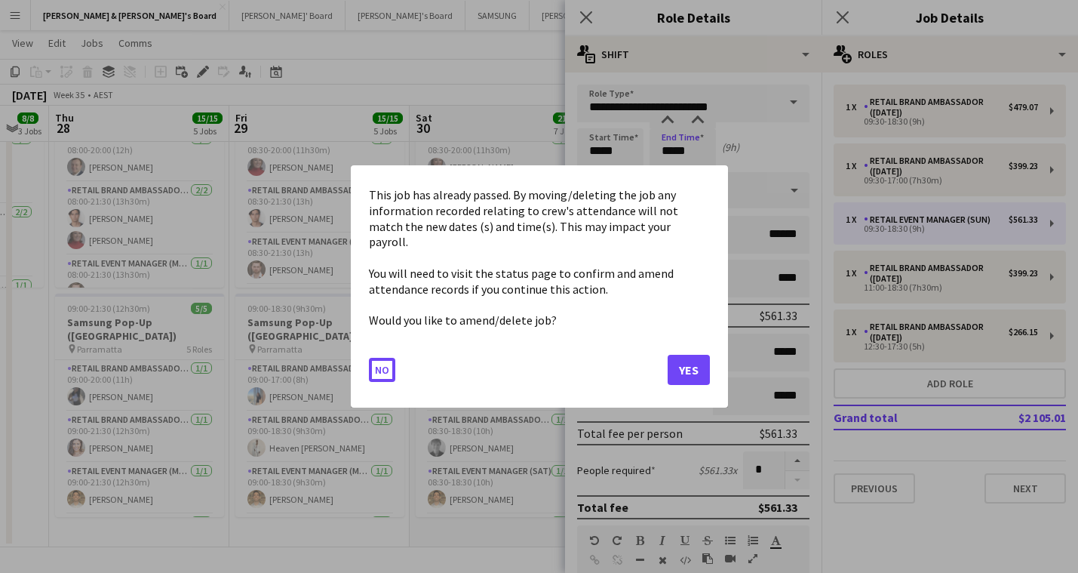
scroll to position [0, 0]
click at [695, 359] on button "Yes" at bounding box center [689, 370] width 42 height 30
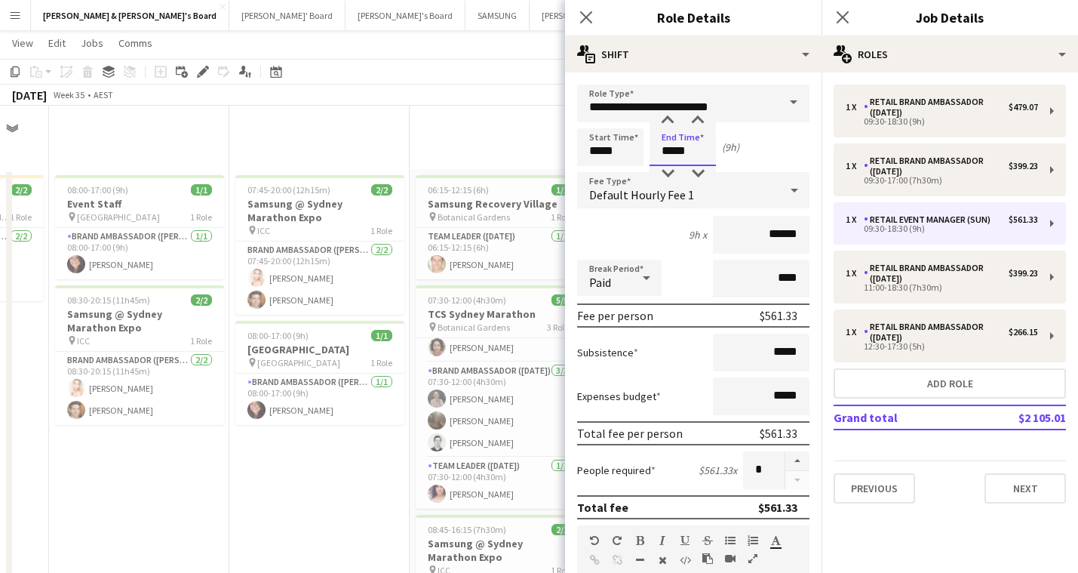
scroll to position [1306, 0]
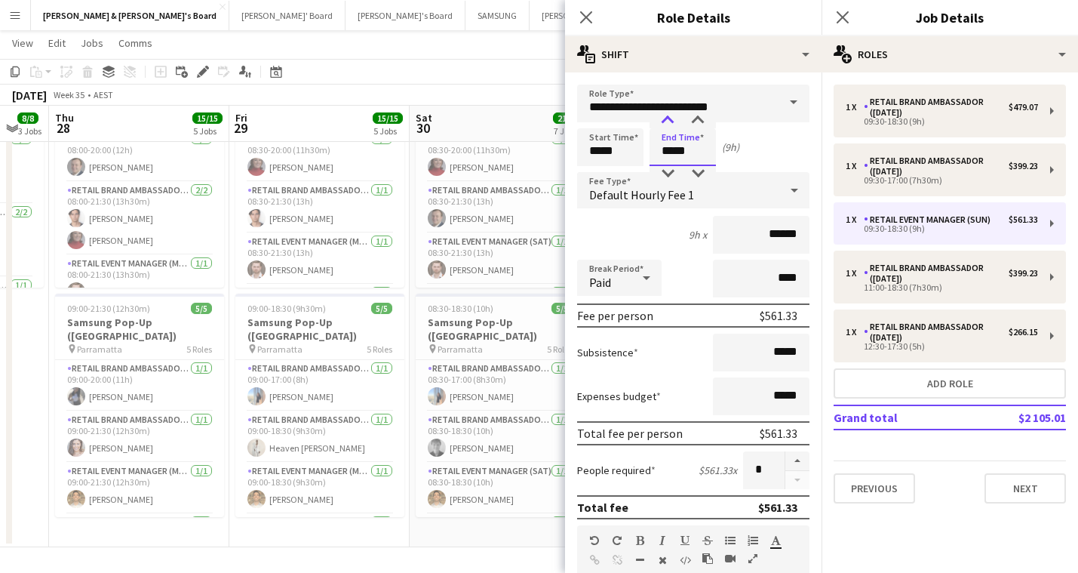
click at [669, 121] on div at bounding box center [667, 120] width 30 height 15
click at [699, 171] on div at bounding box center [698, 173] width 30 height 15
type input "*****"
click at [699, 171] on div at bounding box center [698, 173] width 30 height 15
click at [585, 13] on icon "Close pop-in" at bounding box center [586, 17] width 14 height 14
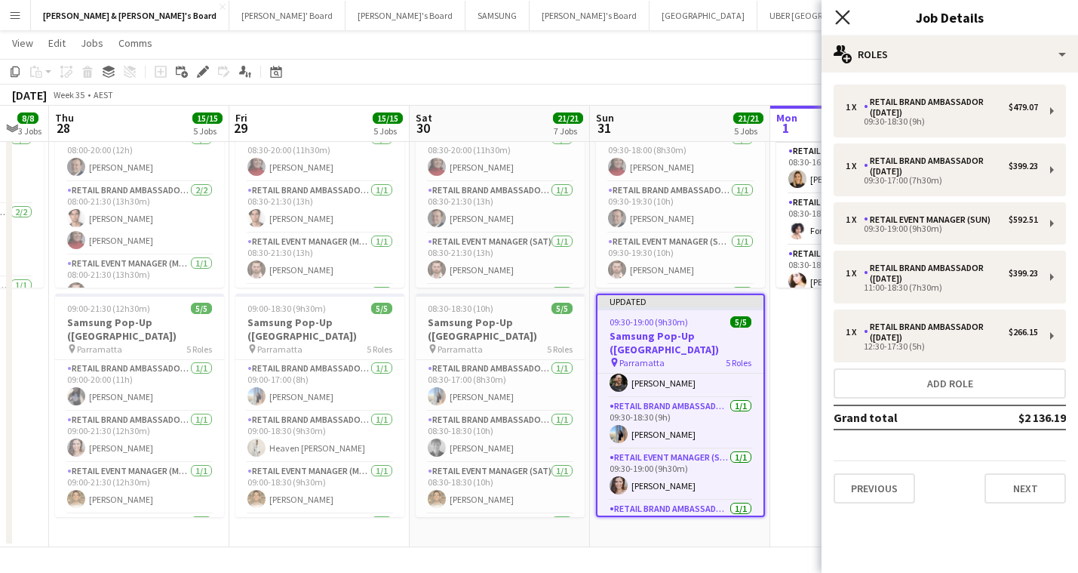
click at [843, 16] on icon "Close pop-in" at bounding box center [842, 17] width 14 height 14
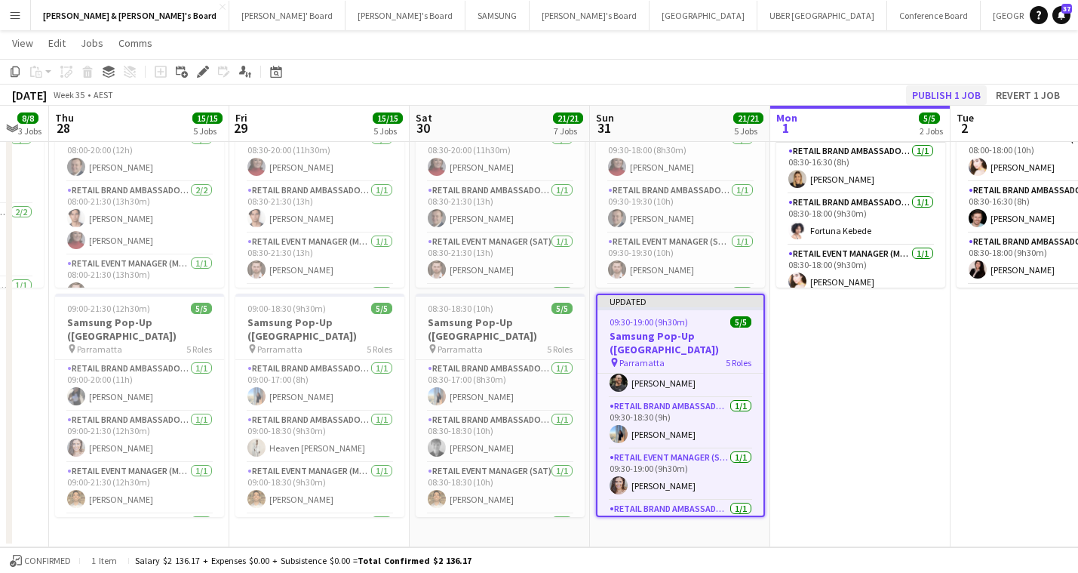
click at [951, 91] on button "Publish 1 job" at bounding box center [946, 95] width 81 height 20
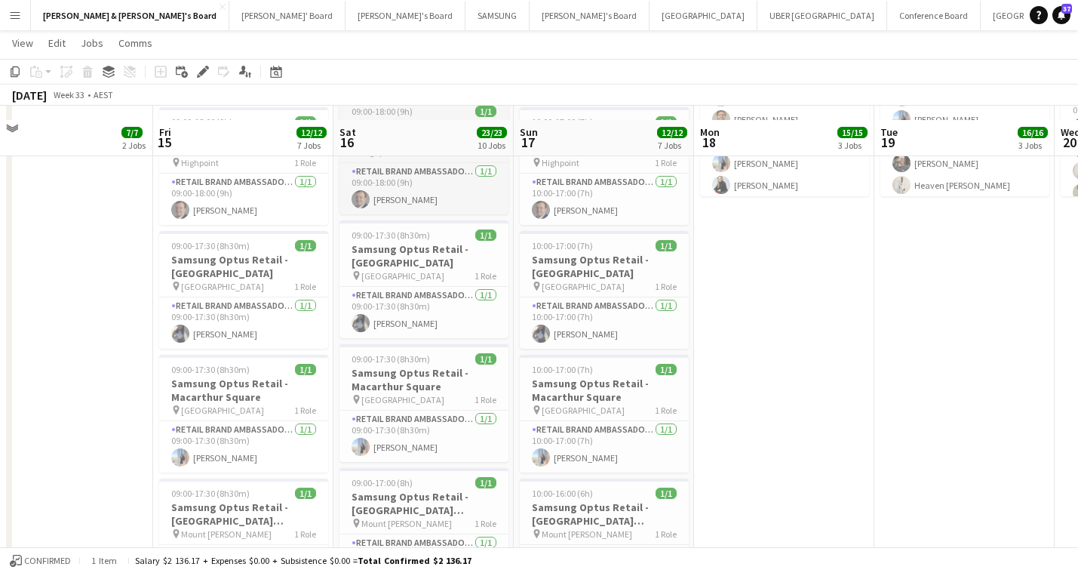
scroll to position [1630, 0]
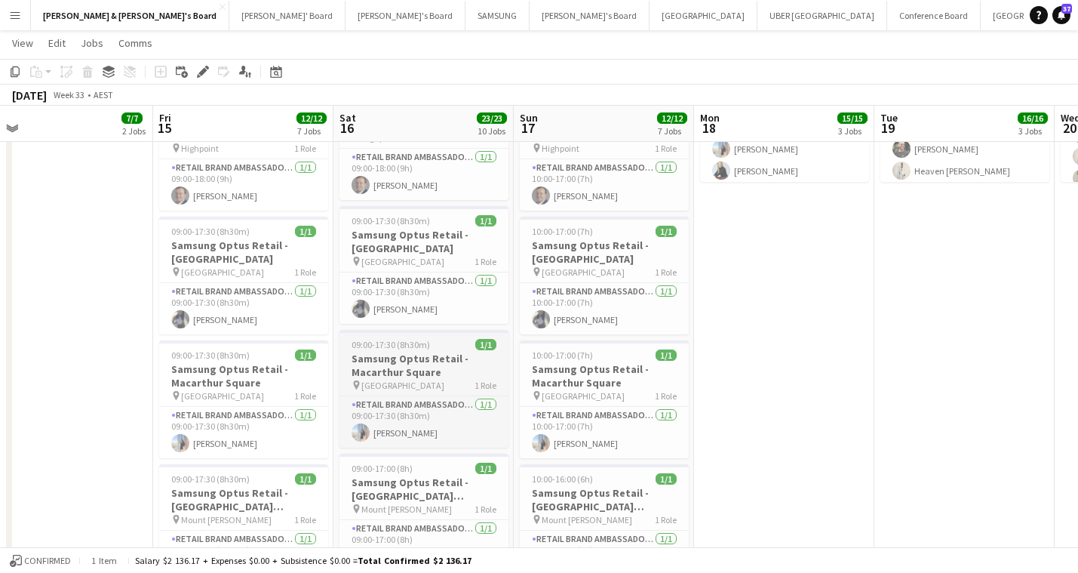
click at [422, 356] on h3 "Samsung Optus Retail - Macarthur Square" at bounding box center [423, 365] width 169 height 27
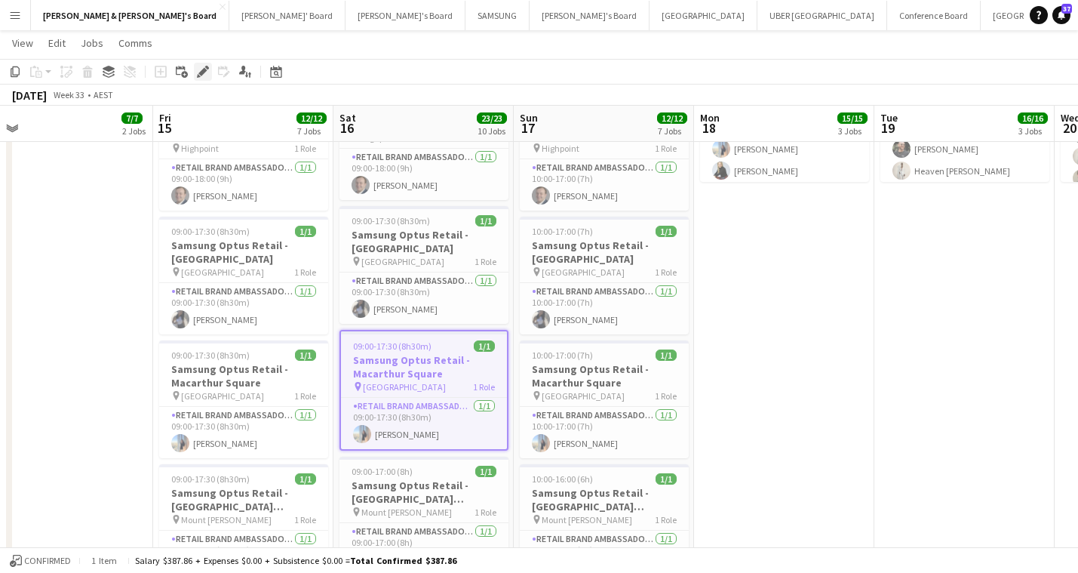
click at [203, 74] on icon at bounding box center [202, 72] width 8 height 8
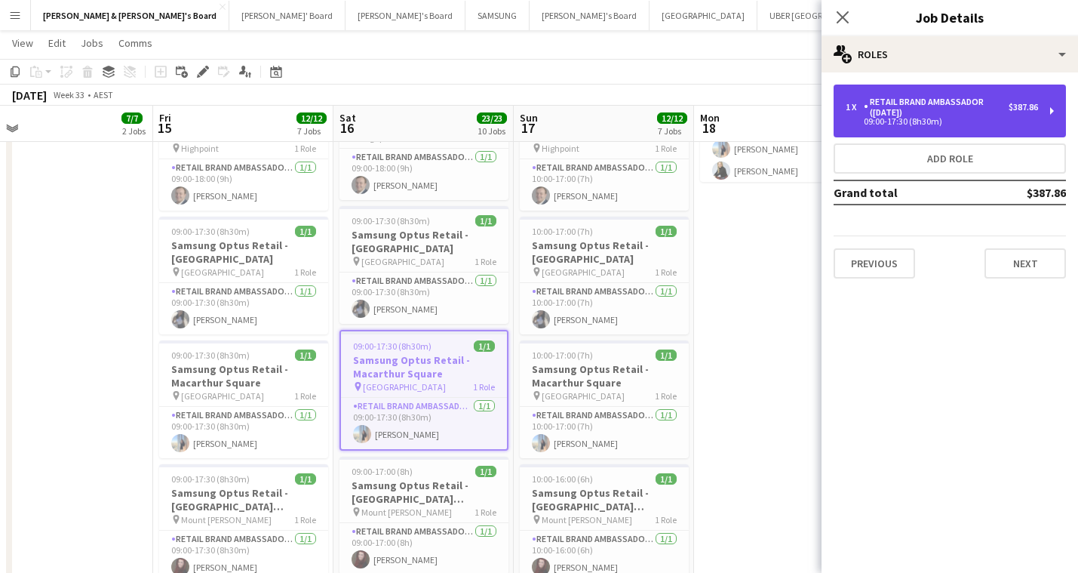
click at [959, 104] on div "RETAIL Brand Ambassador ([DATE])" at bounding box center [936, 107] width 145 height 21
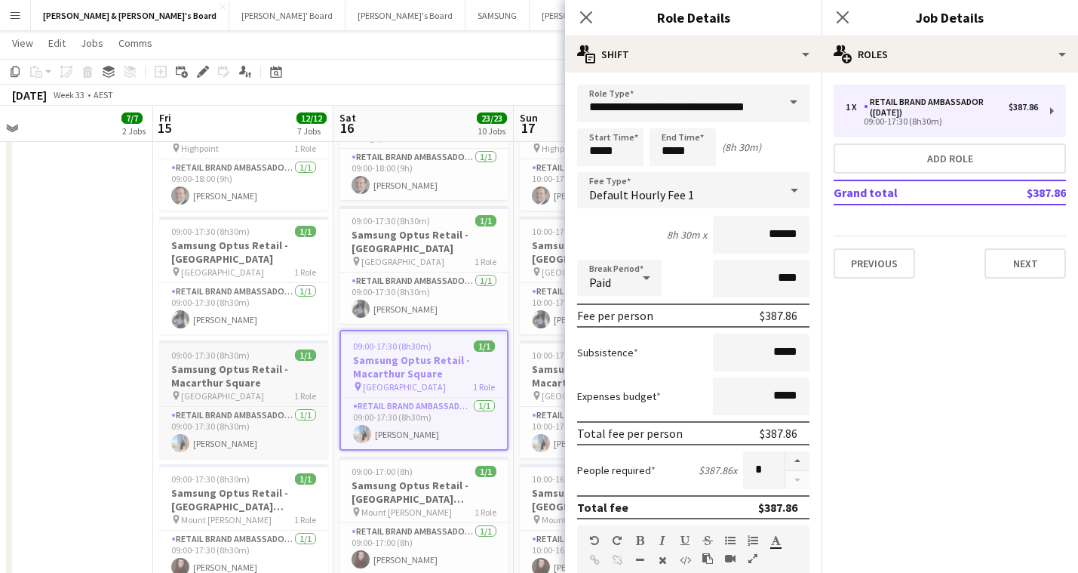
click at [270, 377] on h3 "Samsung Optus Retail - Macarthur Square" at bounding box center [243, 375] width 169 height 27
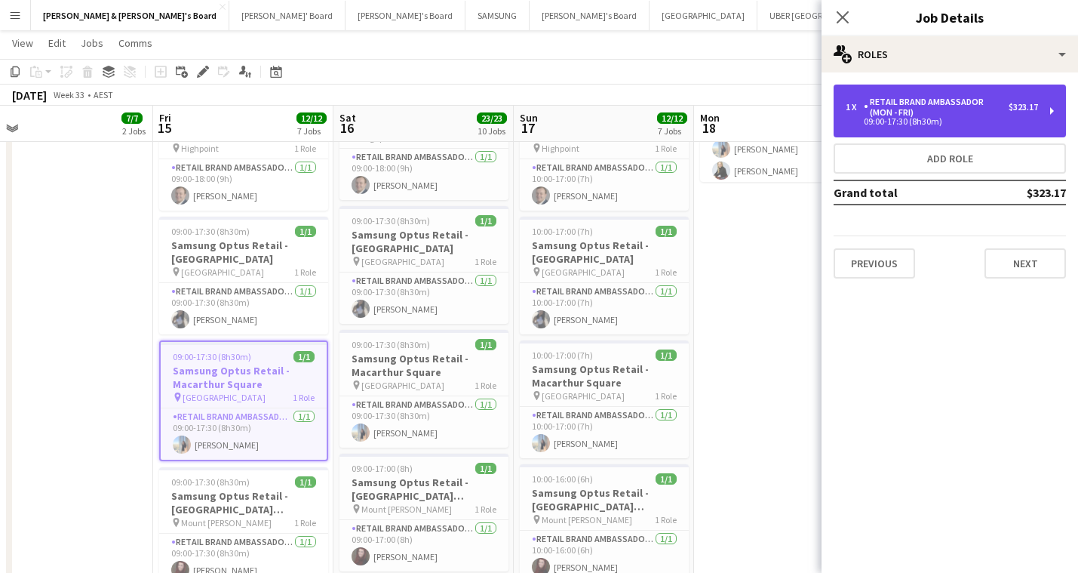
click at [911, 108] on div "RETAIL Brand Ambassador (Mon - Fri)" at bounding box center [936, 107] width 145 height 21
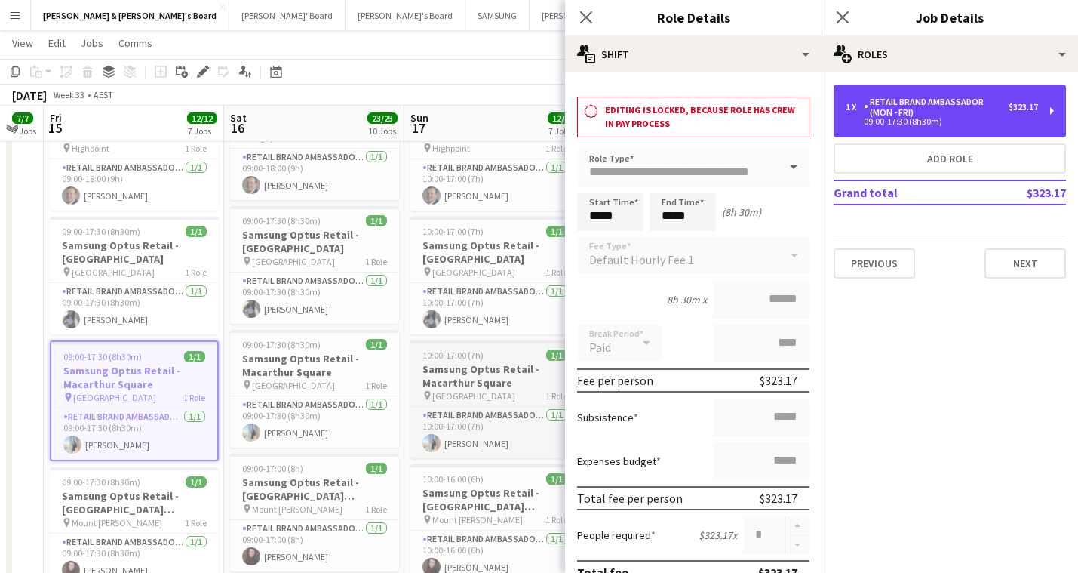
scroll to position [0, 513]
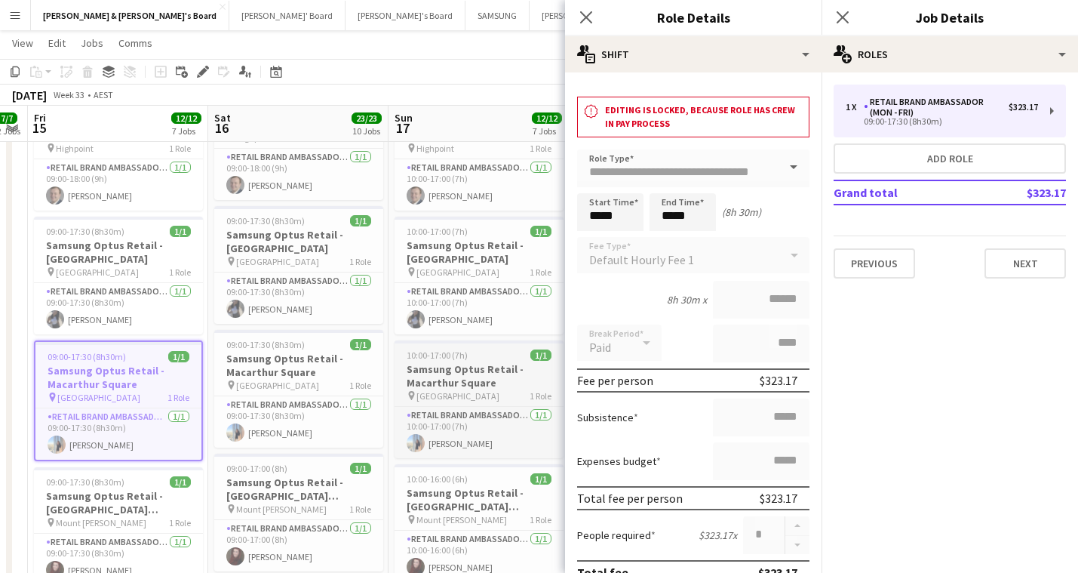
click at [487, 373] on h3 "Samsung Optus Retail - Macarthur Square" at bounding box center [479, 375] width 169 height 27
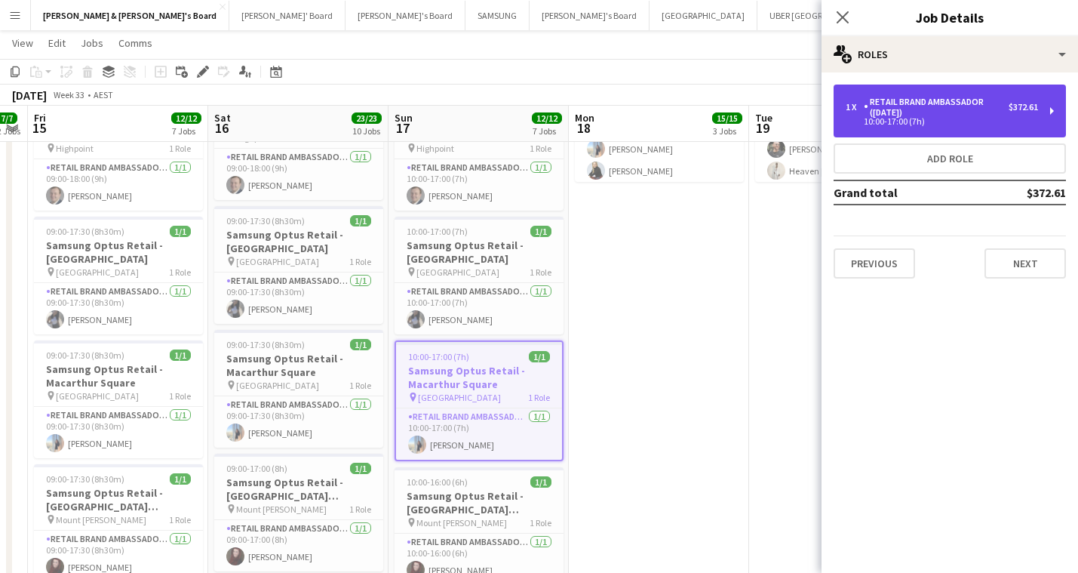
click at [919, 122] on div "10:00-17:00 (7h)" at bounding box center [942, 122] width 192 height 8
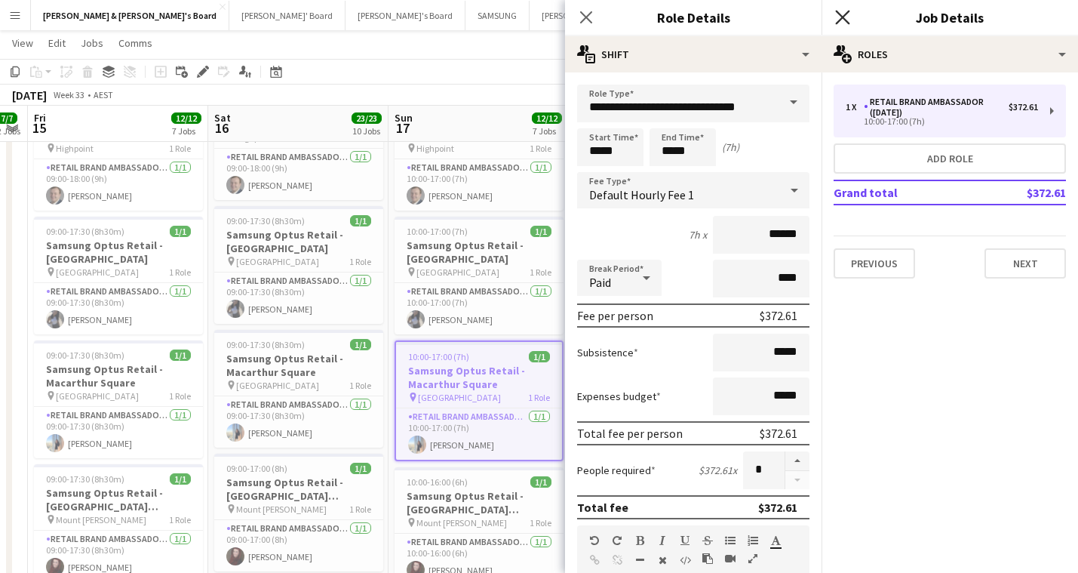
click at [842, 11] on icon "Close pop-in" at bounding box center [842, 17] width 14 height 14
